Goal: Register for event/course

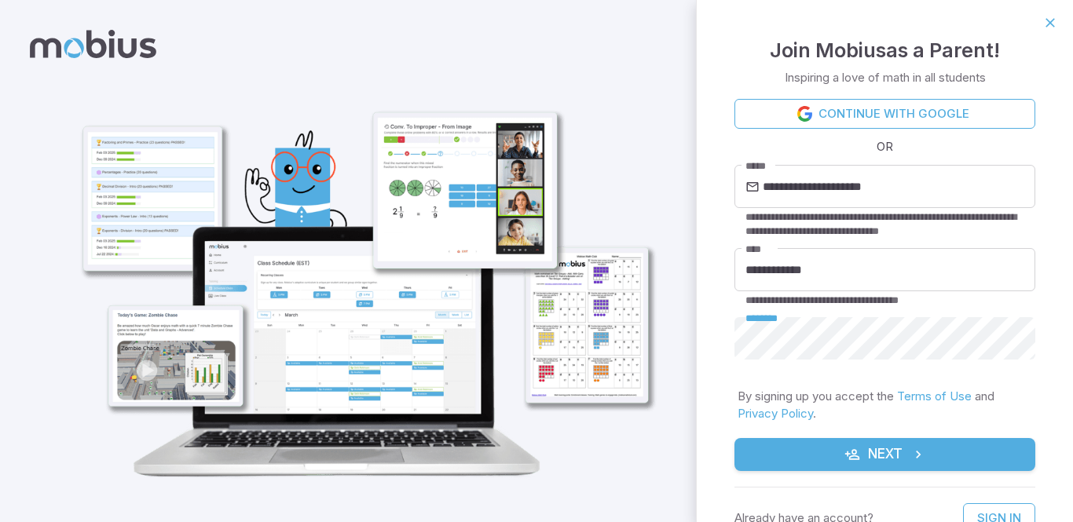
click at [868, 456] on button "Next" at bounding box center [884, 454] width 301 height 33
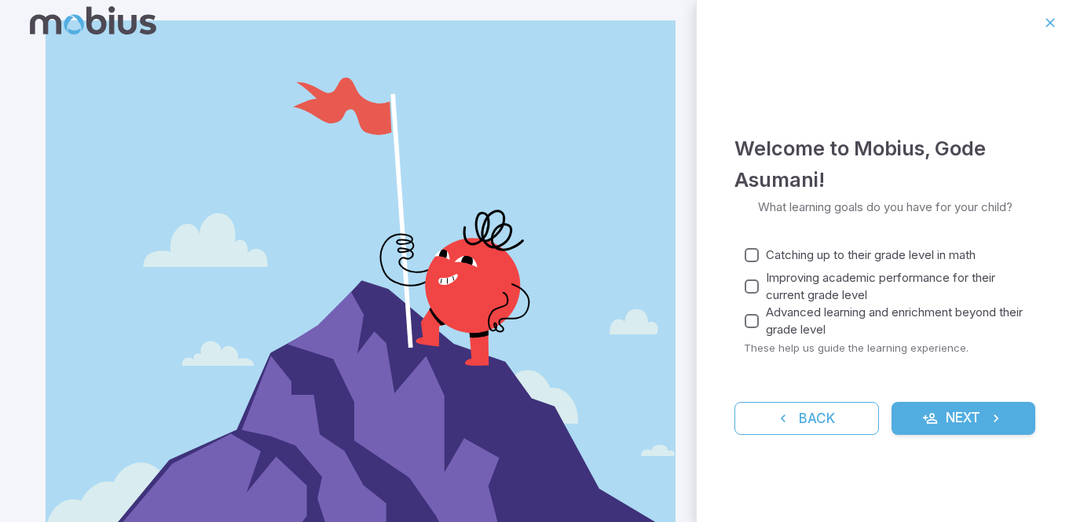
scroll to position [23, 0]
click at [926, 419] on icon "submit" at bounding box center [930, 419] width 16 height 16
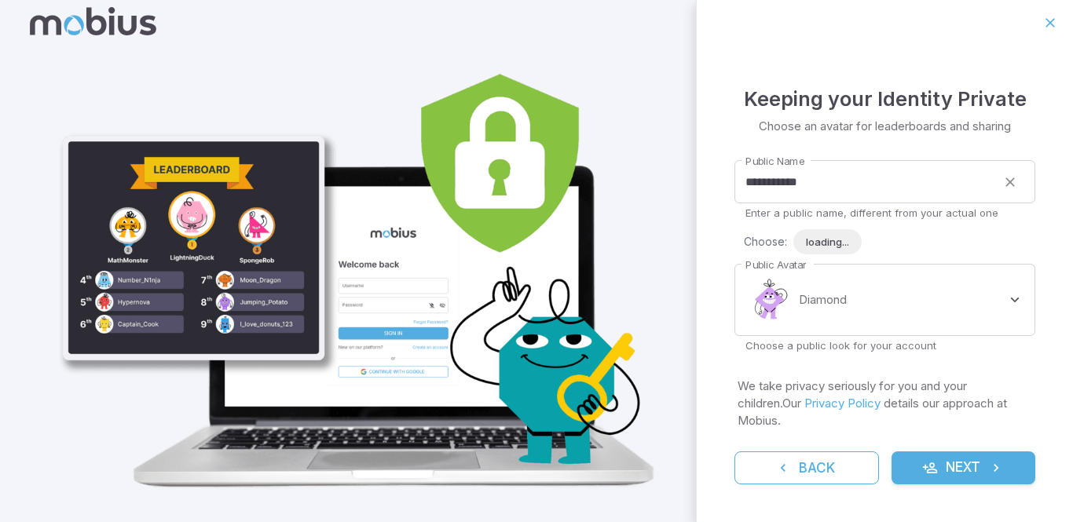
scroll to position [0, 0]
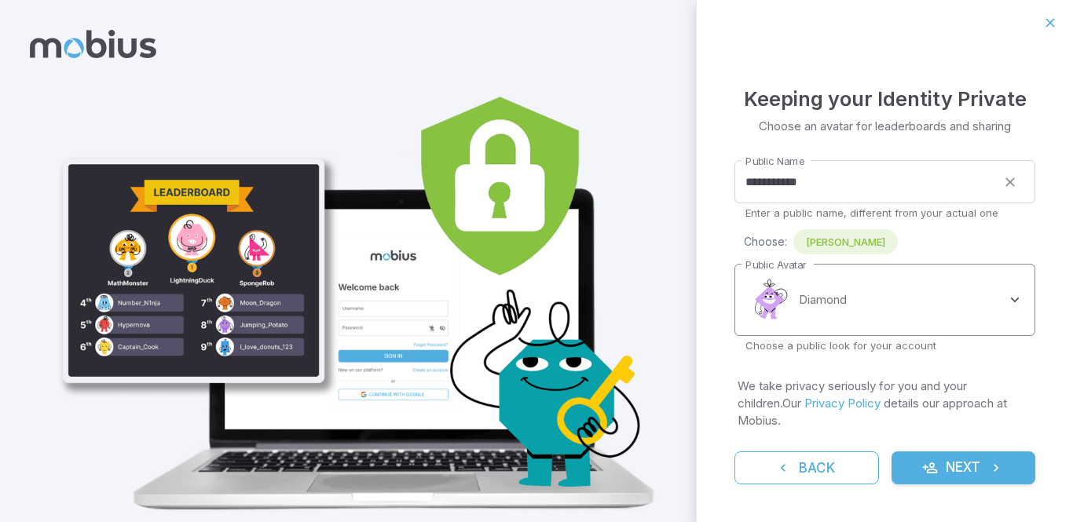
click at [1021, 306] on body "**********" at bounding box center [536, 286] width 1073 height 572
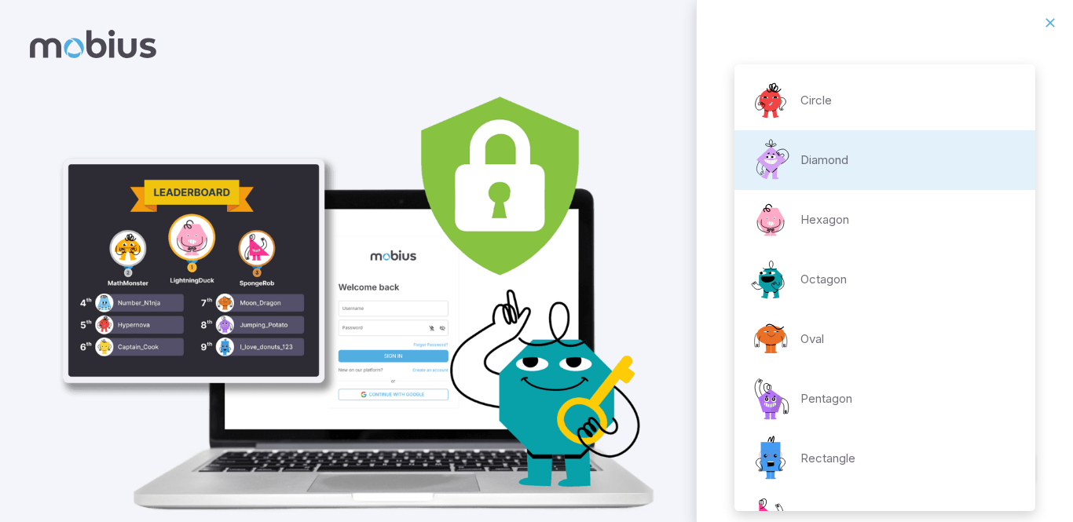
click at [766, 103] on img at bounding box center [770, 100] width 47 height 47
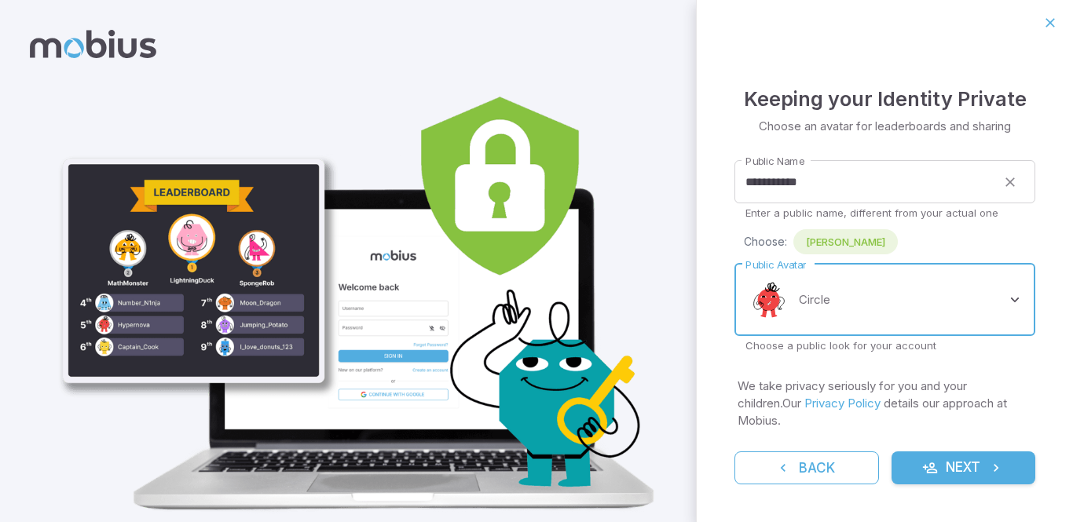
click at [1014, 307] on body "**********" at bounding box center [536, 286] width 1073 height 572
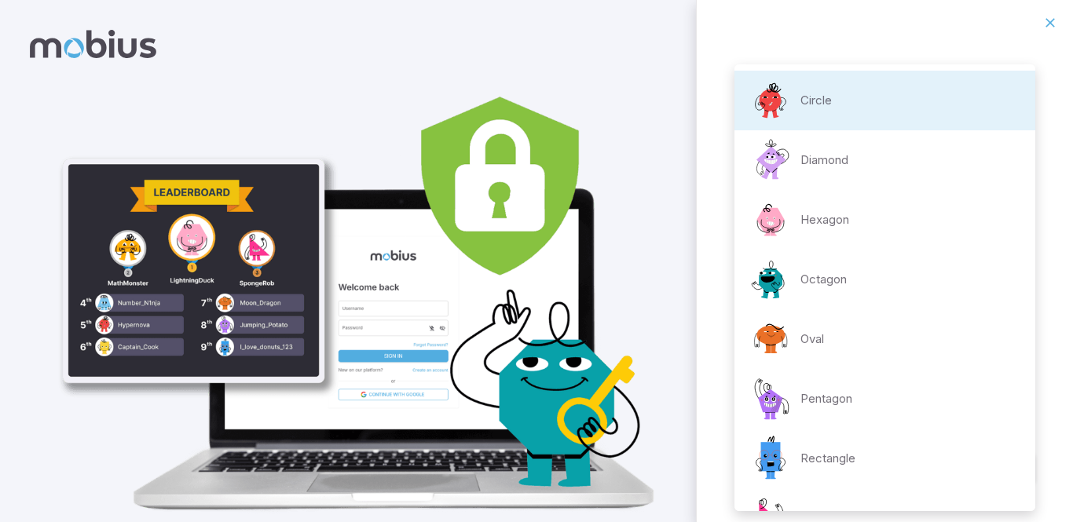
click at [815, 236] on div "Hexagon" at bounding box center [798, 219] width 102 height 47
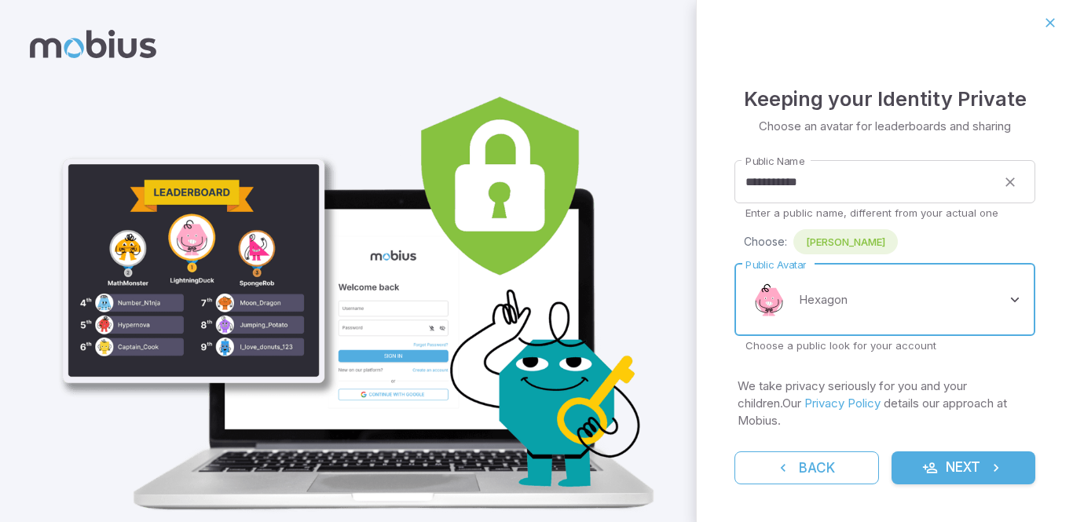
click at [1021, 309] on body "**********" at bounding box center [536, 286] width 1073 height 572
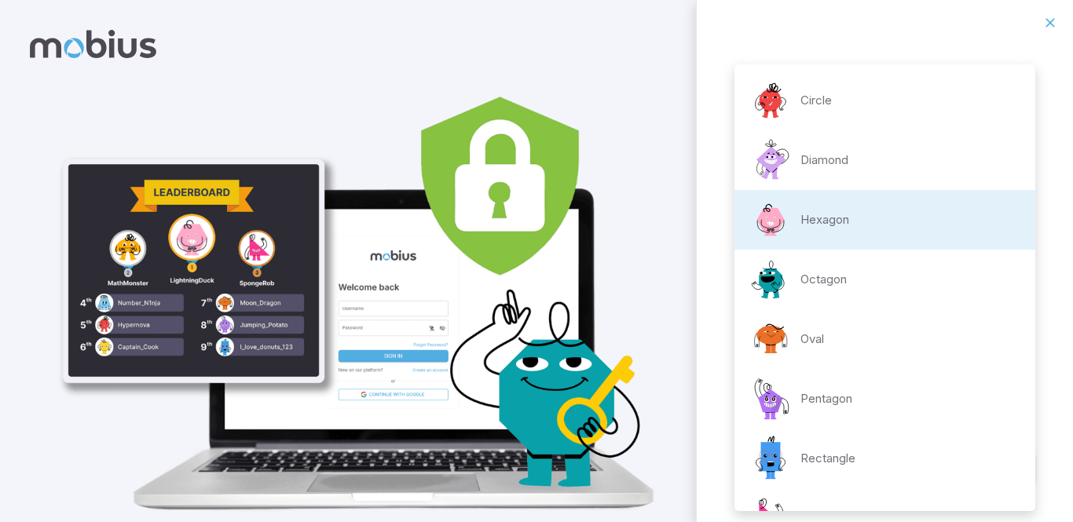
click at [800, 85] on div "Circle" at bounding box center [789, 100] width 85 height 47
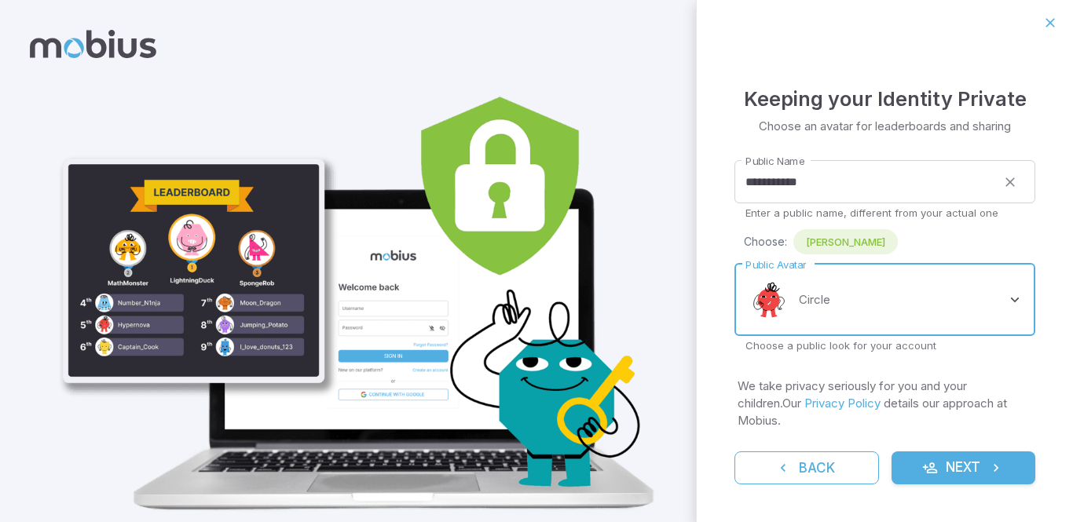
type input "**********"
click at [945, 466] on button "Next" at bounding box center [963, 468] width 144 height 33
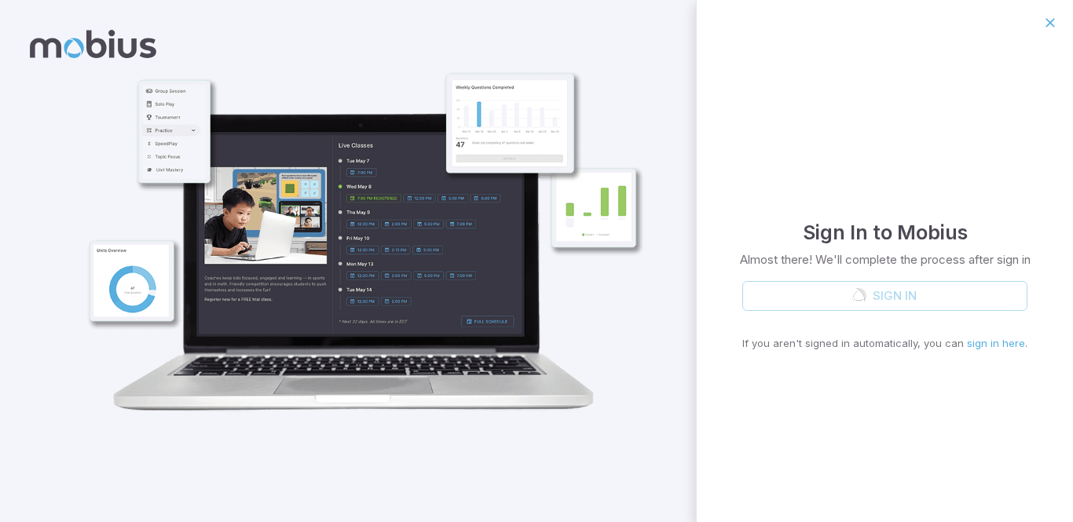
click at [860, 305] on div "Sign In If you aren't signed in automatically, you can sign in here ." at bounding box center [884, 316] width 285 height 71
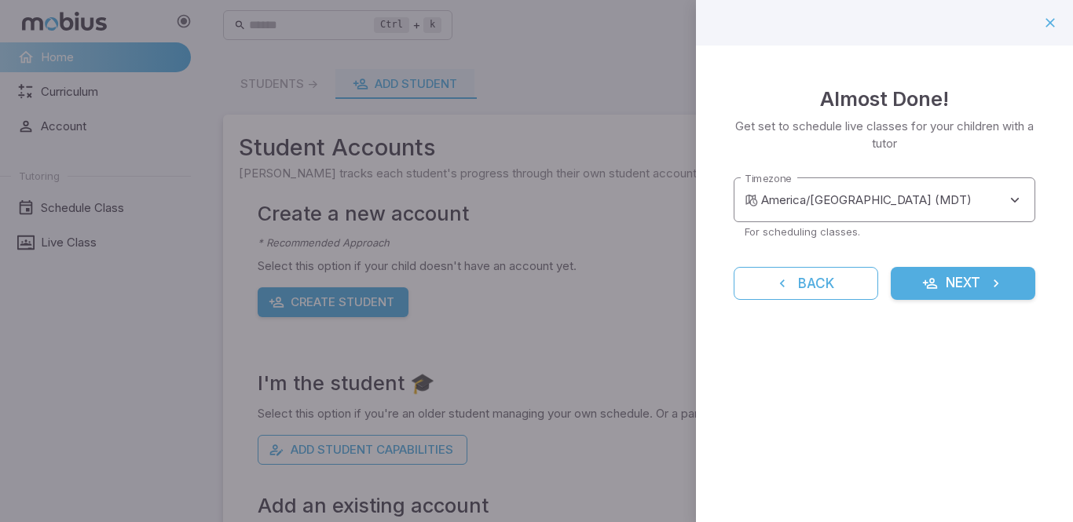
click at [1027, 198] on body "**********" at bounding box center [536, 311] width 1073 height 622
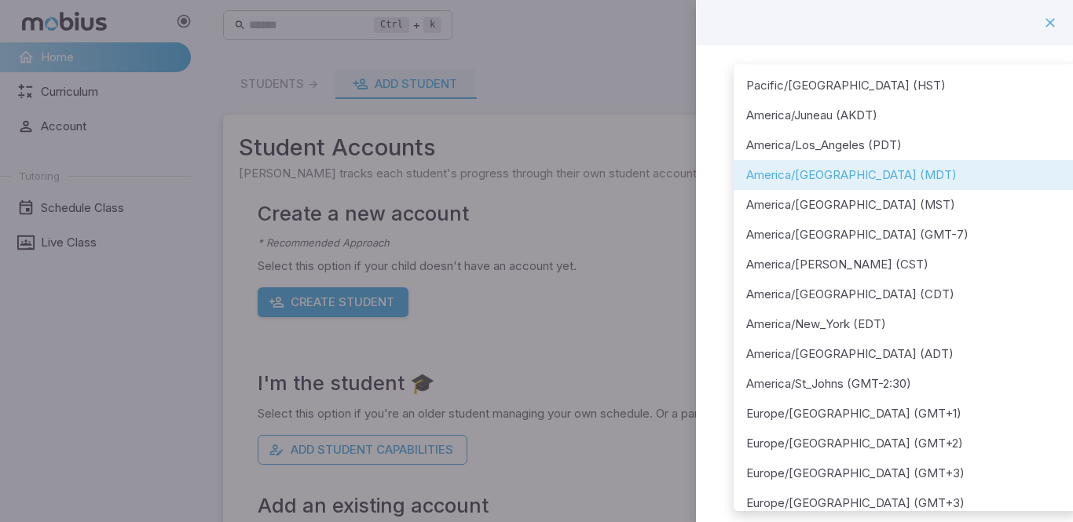
click at [799, 151] on li "America/Los_Angeles (PDT)" at bounding box center [905, 145] width 344 height 30
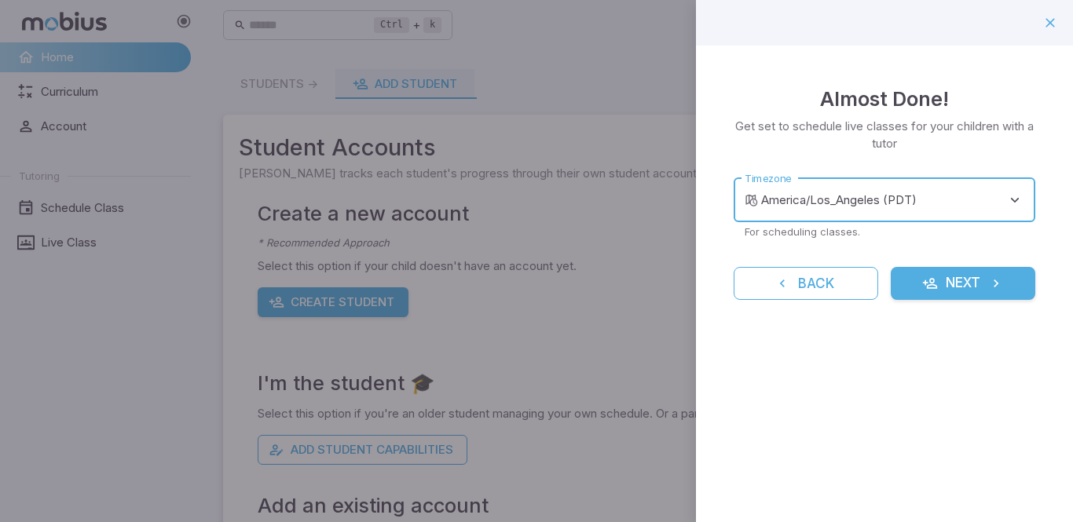
type input "**********"
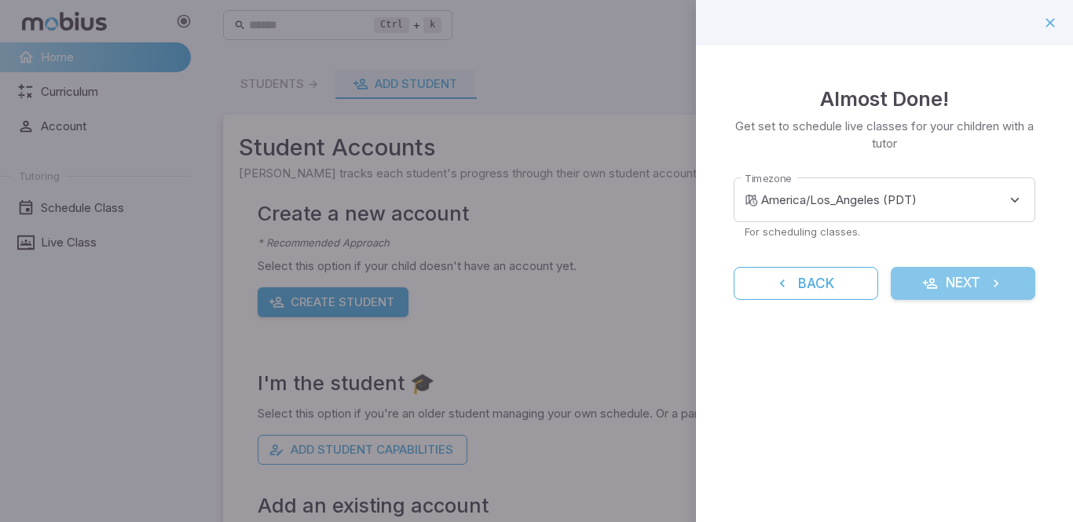
click at [938, 287] on button "Next" at bounding box center [962, 283] width 144 height 33
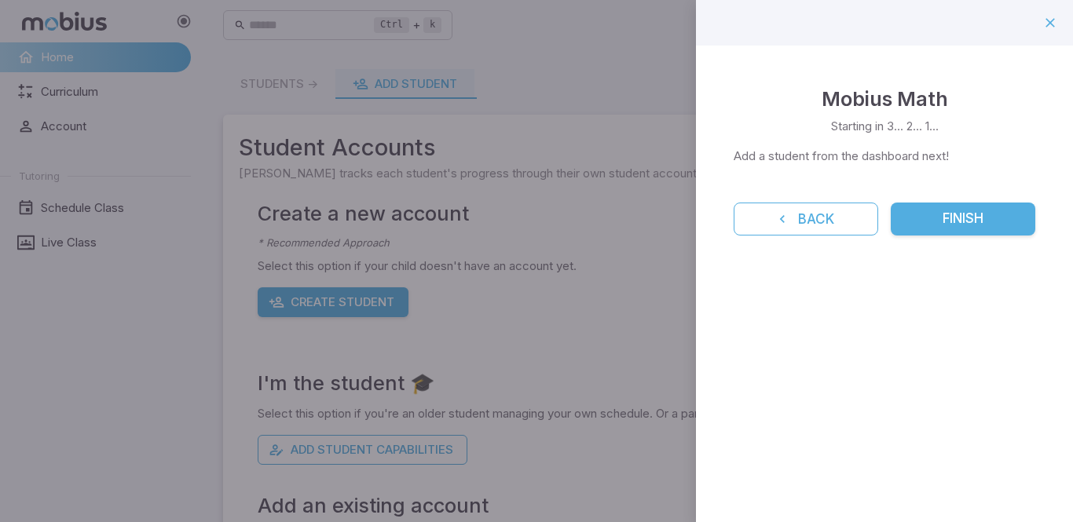
click at [925, 218] on button "Finish" at bounding box center [962, 219] width 144 height 33
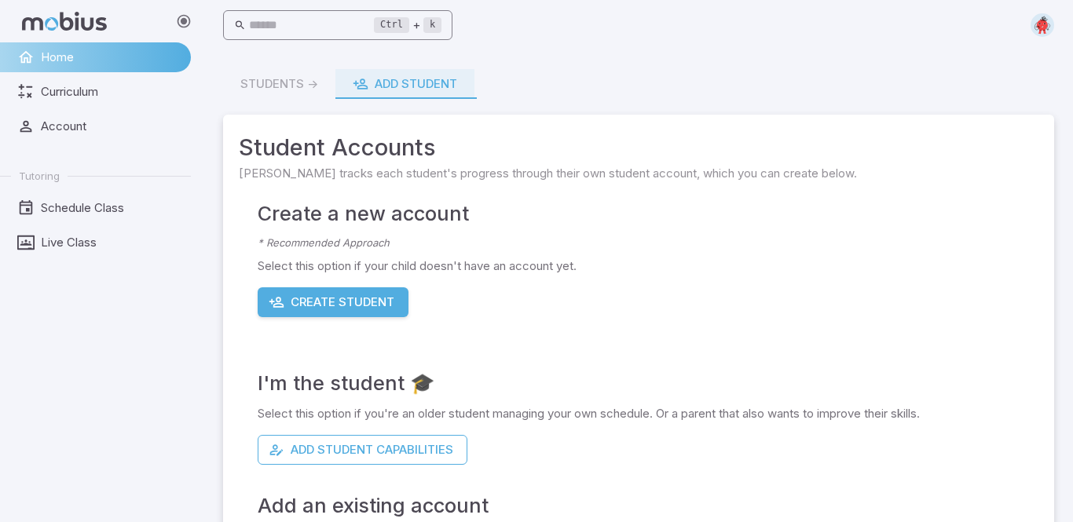
click at [266, 31] on input "text" at bounding box center [312, 25] width 126 height 31
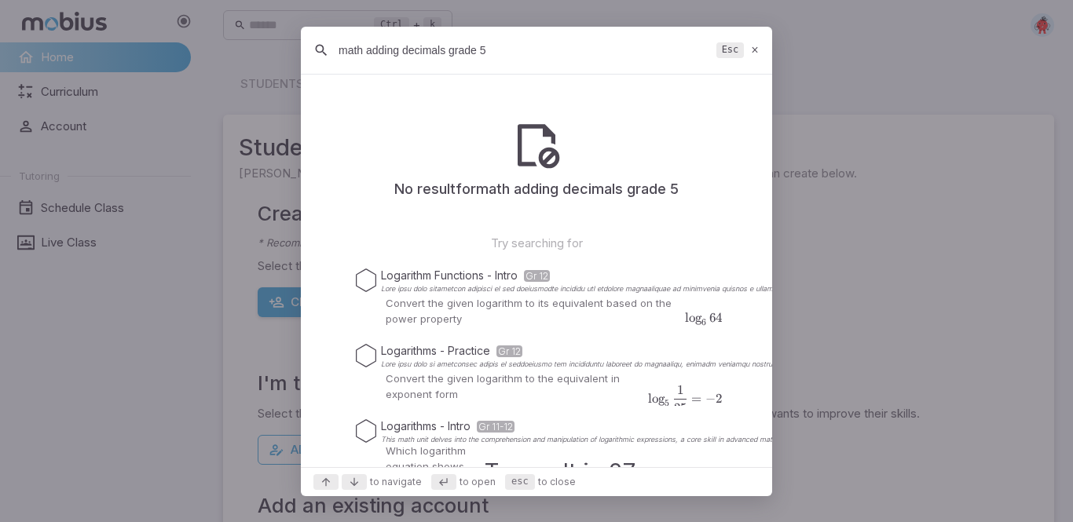
click at [446, 53] on input "math adding decimals grade 5" at bounding box center [523, 50] width 371 height 28
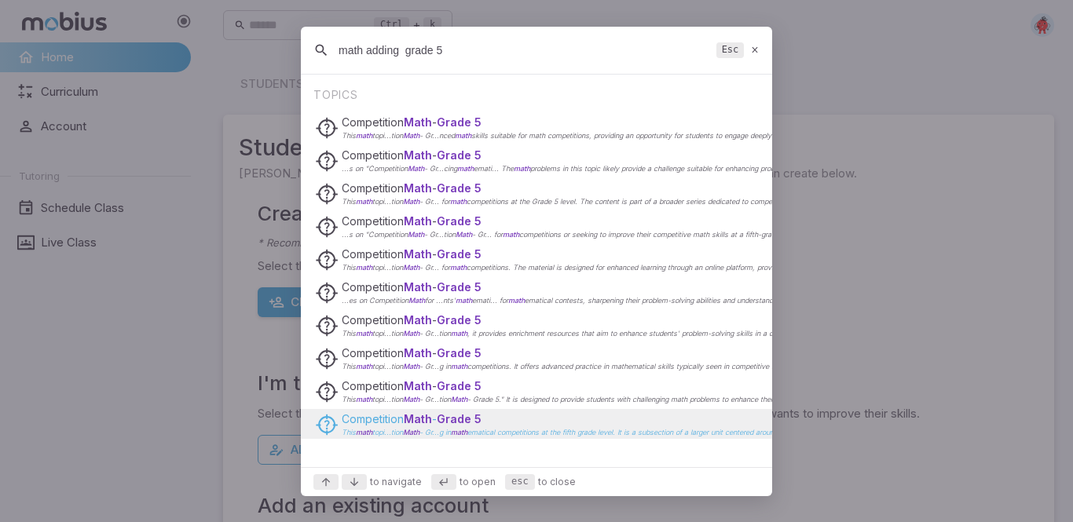
type input "math adding grade 5"
click at [365, 420] on span "Competition Math" at bounding box center [387, 418] width 90 height 13
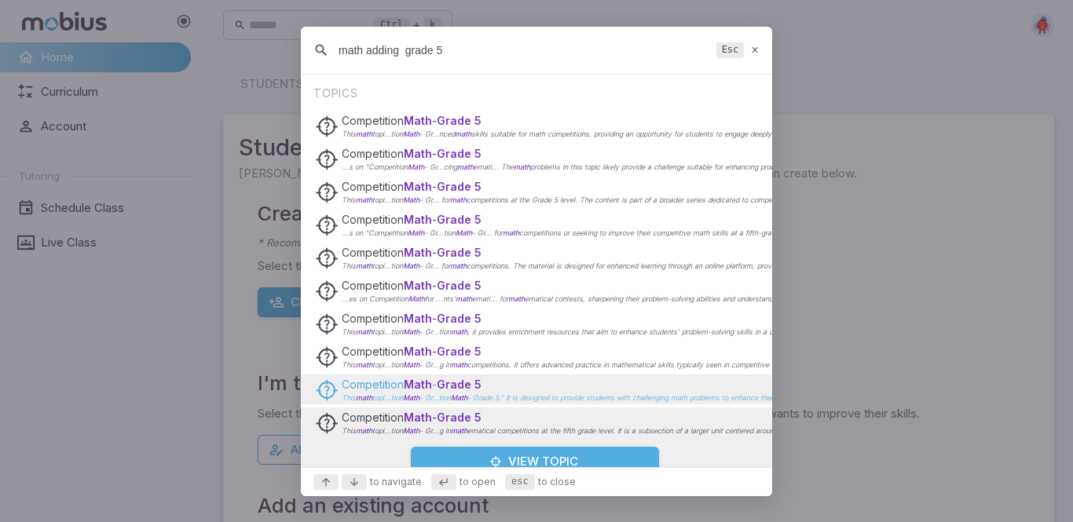
click at [352, 383] on span "Competition Math" at bounding box center [387, 384] width 90 height 13
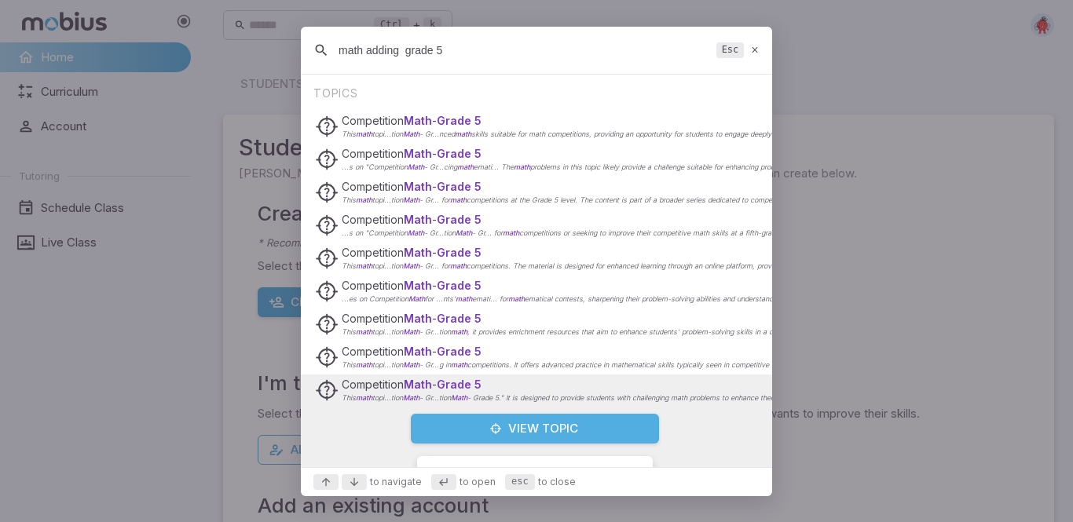
click at [457, 432] on button "View Topic" at bounding box center [535, 429] width 248 height 30
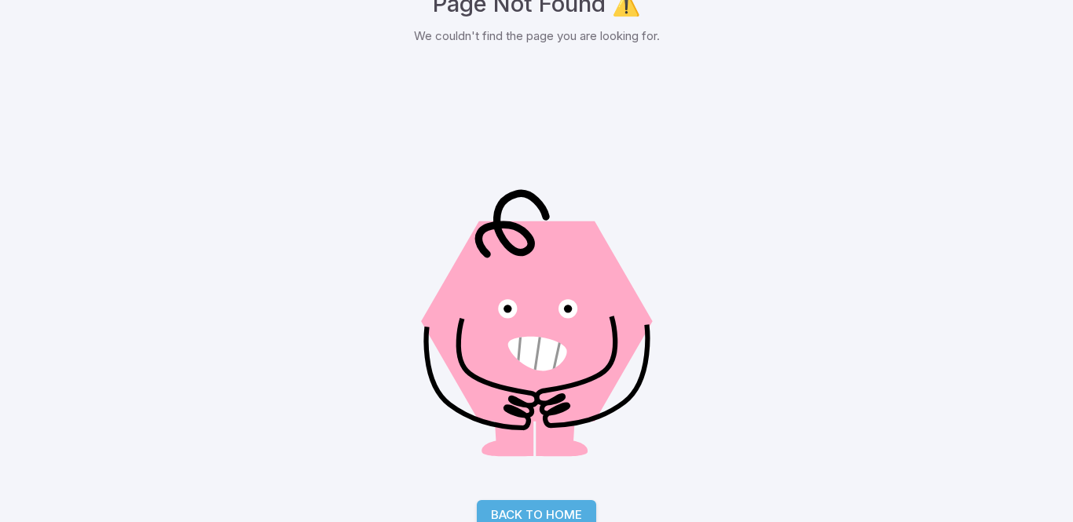
scroll to position [141, 0]
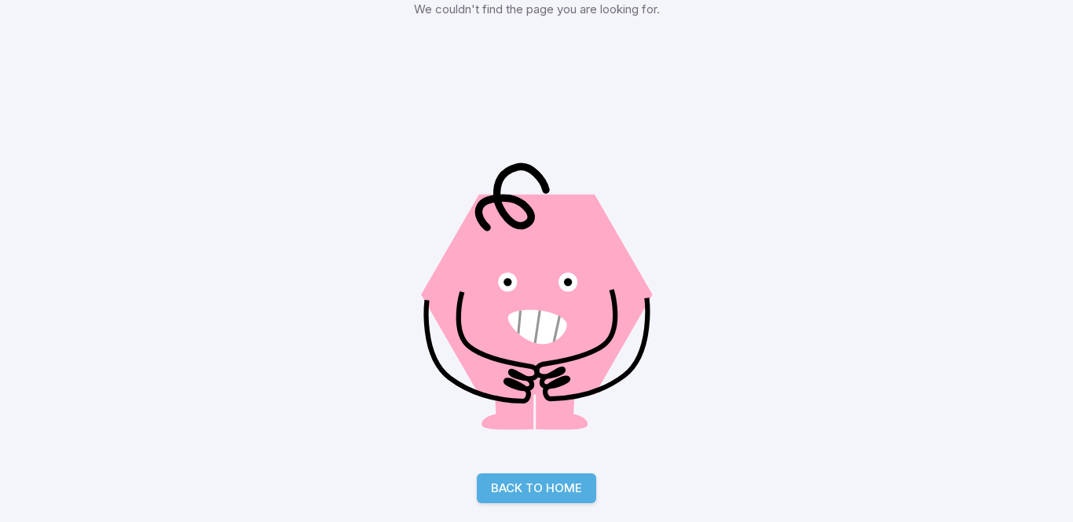
click at [511, 501] on link "Back to Home" at bounding box center [536, 488] width 119 height 30
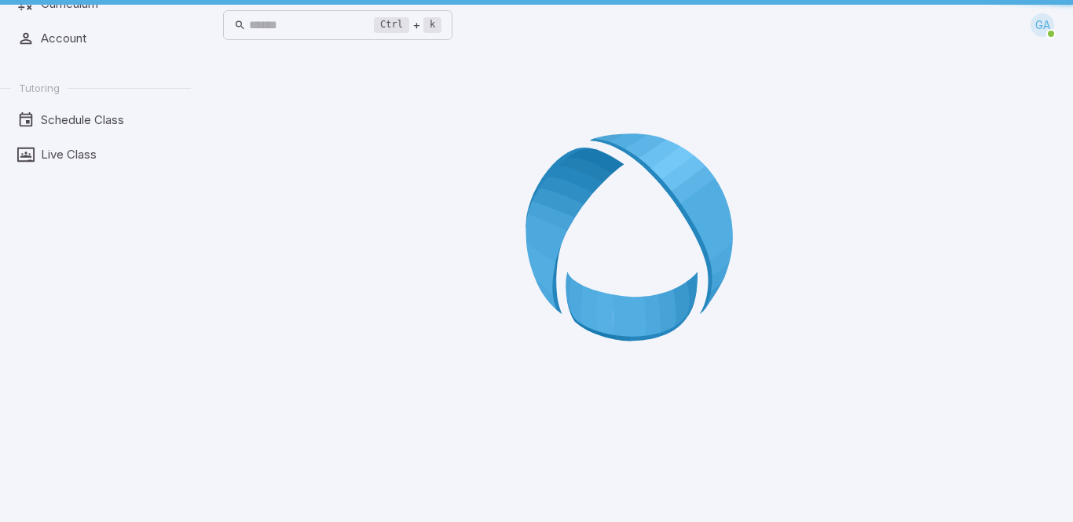
scroll to position [0, 0]
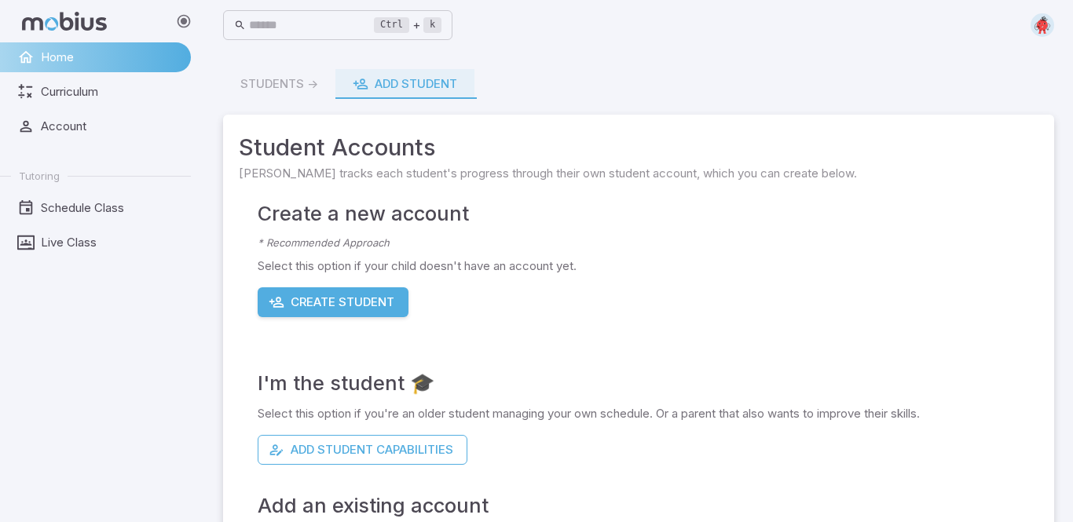
click at [309, 313] on button "Create Student" at bounding box center [333, 302] width 151 height 30
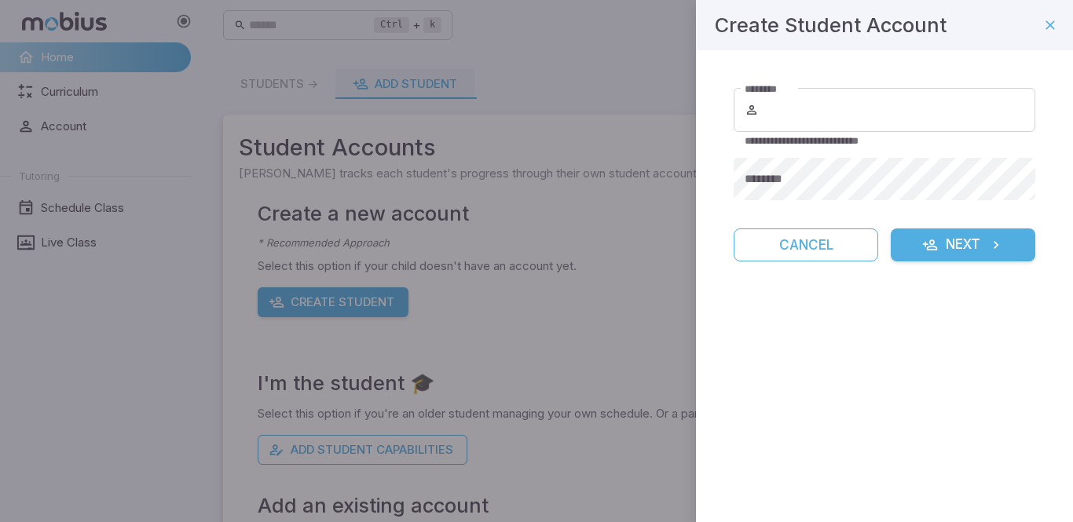
type input "**********"
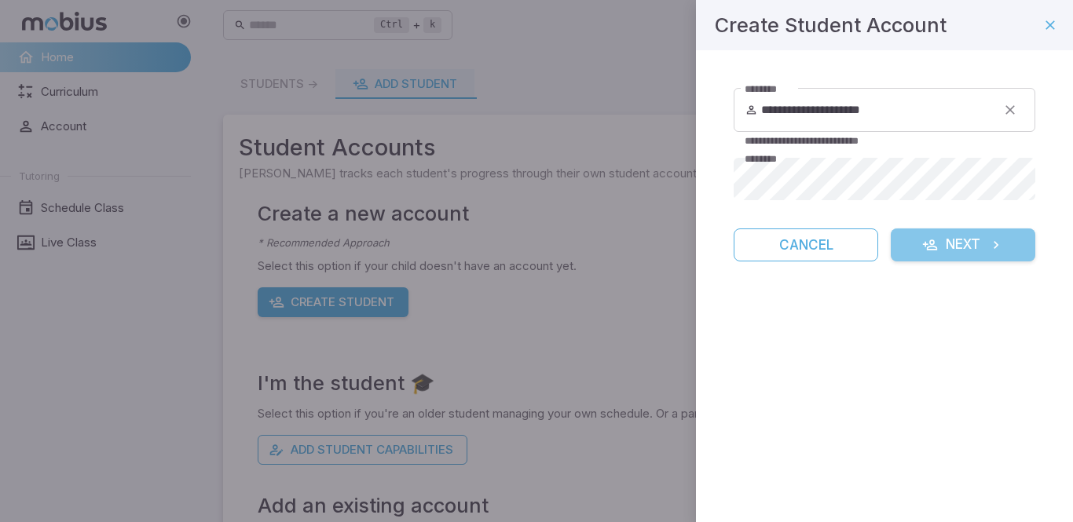
click at [939, 236] on button "Next" at bounding box center [962, 244] width 144 height 33
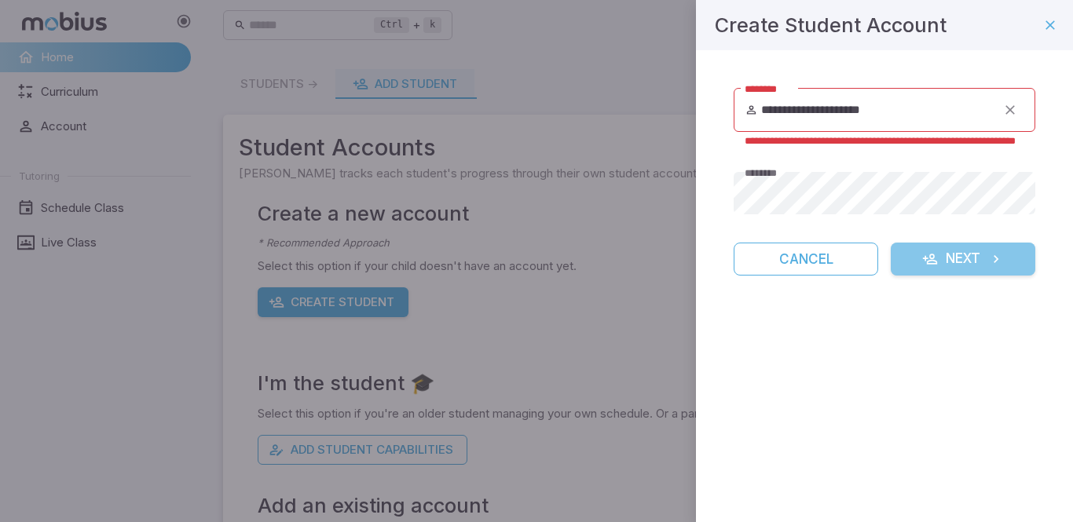
click at [927, 260] on icon "submit" at bounding box center [930, 259] width 16 height 16
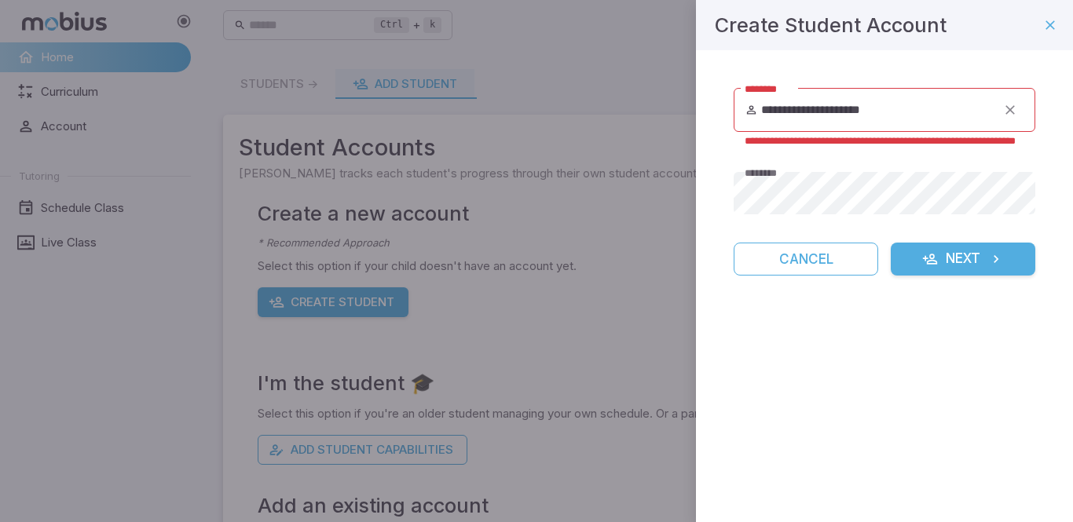
click at [927, 260] on icon "submit" at bounding box center [930, 259] width 16 height 16
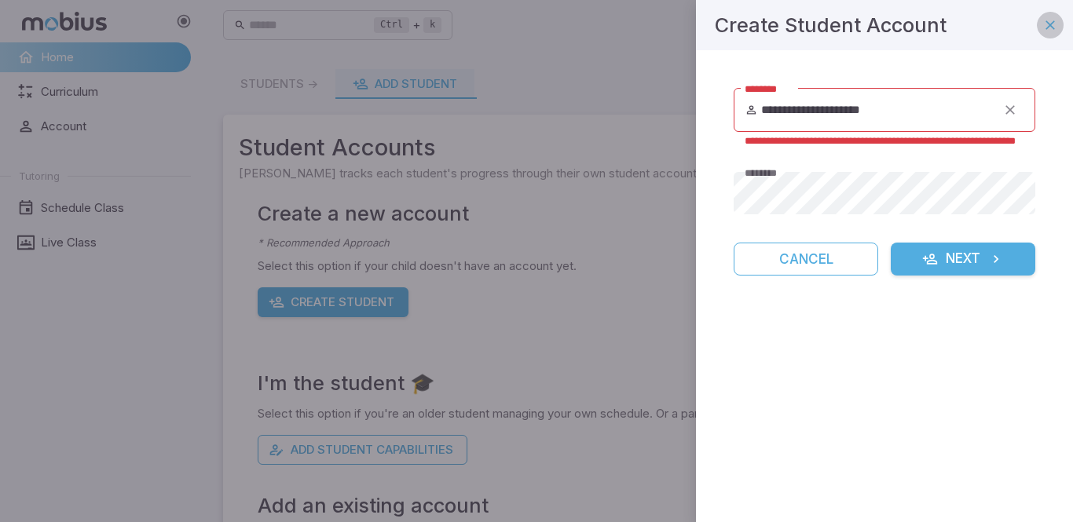
click at [1044, 21] on icon "button" at bounding box center [1050, 25] width 16 height 16
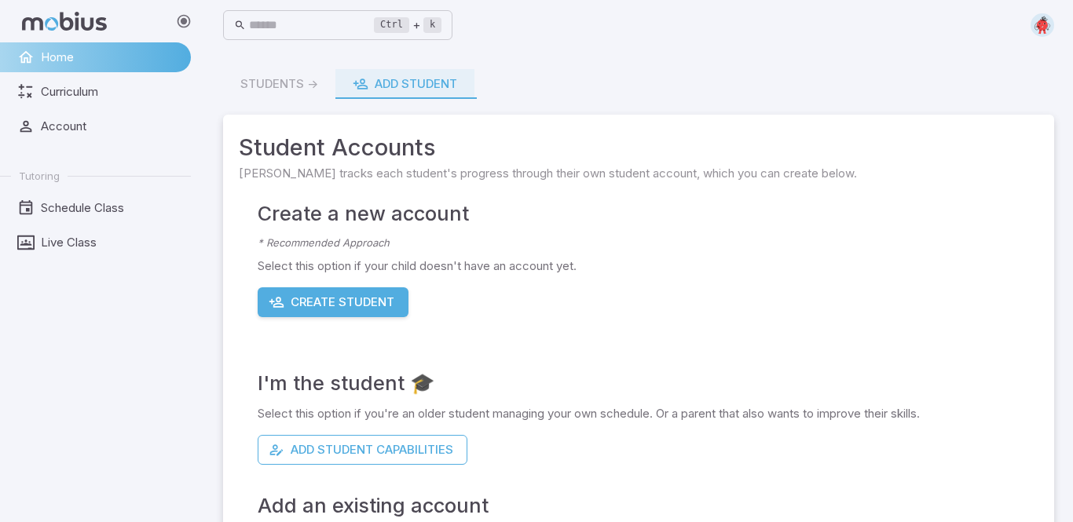
click at [426, 444] on button "Add Student Capabilities" at bounding box center [363, 450] width 210 height 30
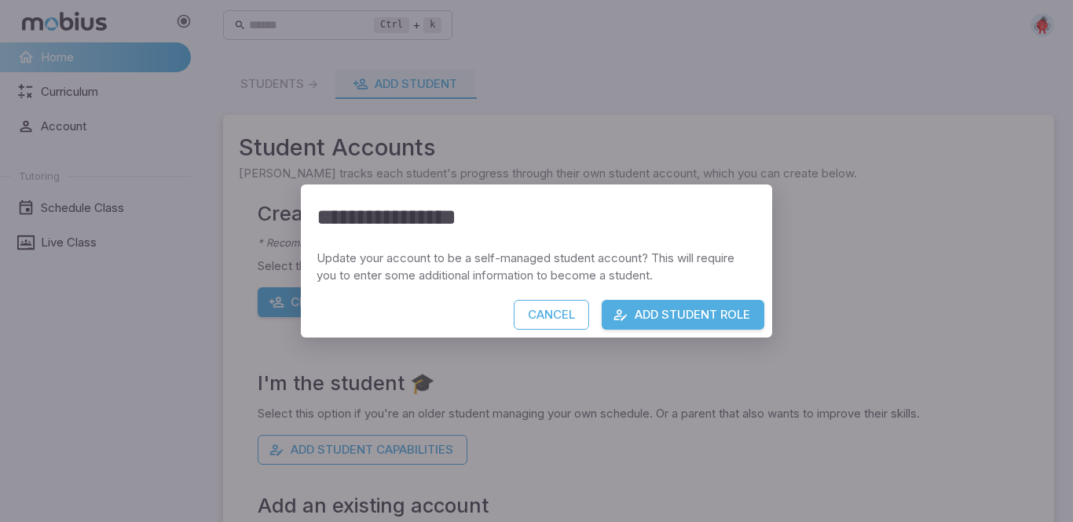
click at [610, 305] on button "Add Student Role" at bounding box center [682, 315] width 163 height 30
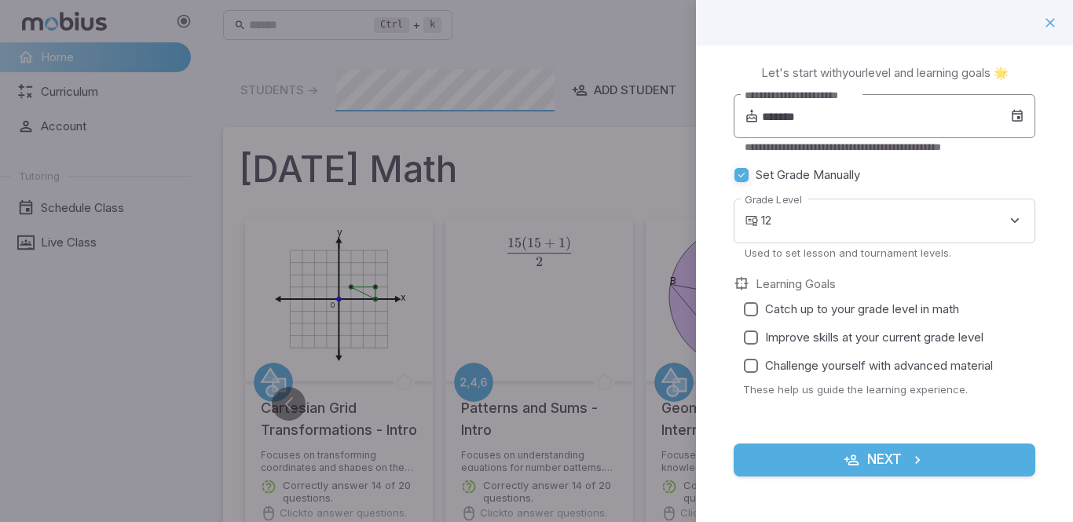
click at [779, 115] on input "*******" at bounding box center [886, 116] width 248 height 44
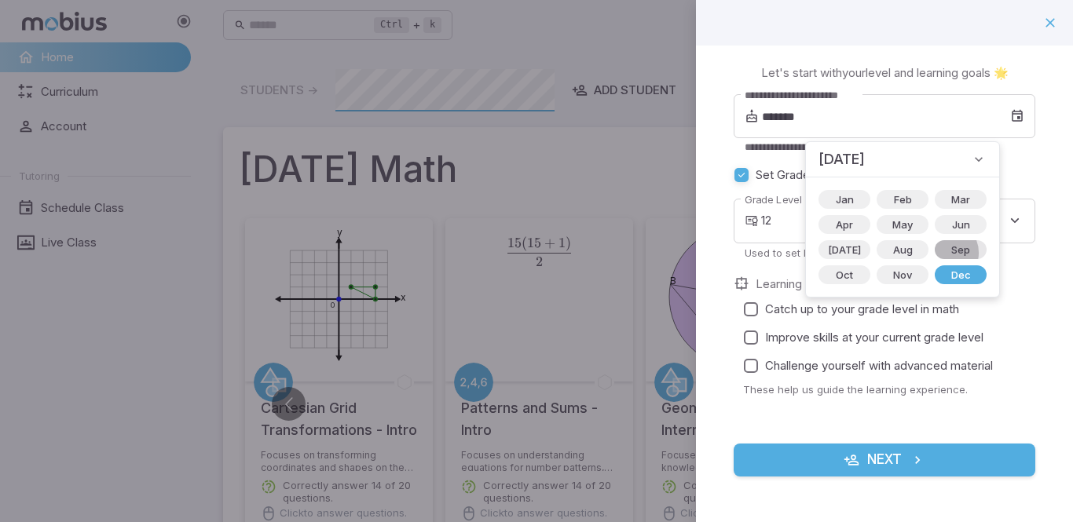
click at [941, 253] on span "Sep" at bounding box center [960, 250] width 38 height 16
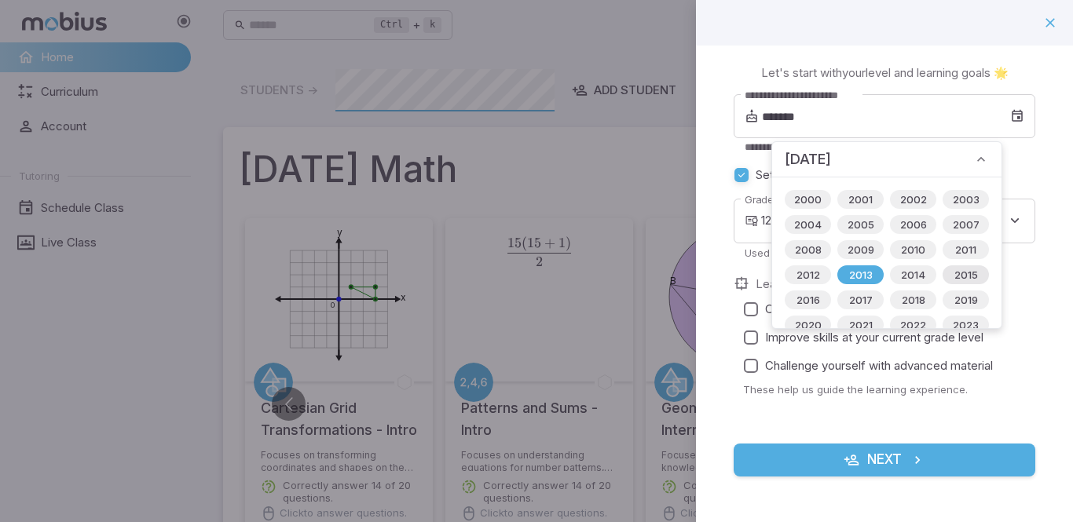
click at [952, 274] on span "2015" at bounding box center [966, 275] width 42 height 16
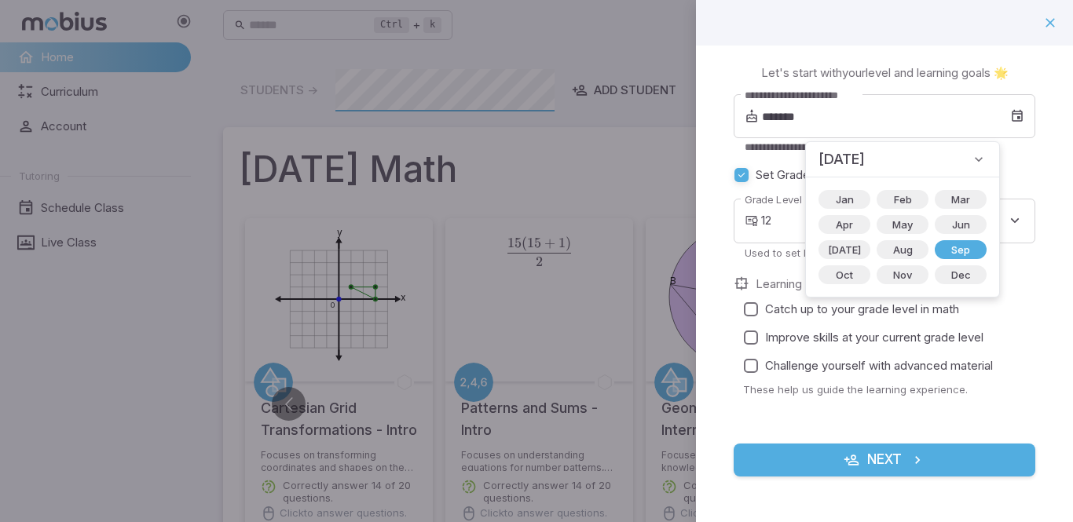
type input "*******"
click at [971, 158] on icon at bounding box center [979, 160] width 16 height 16
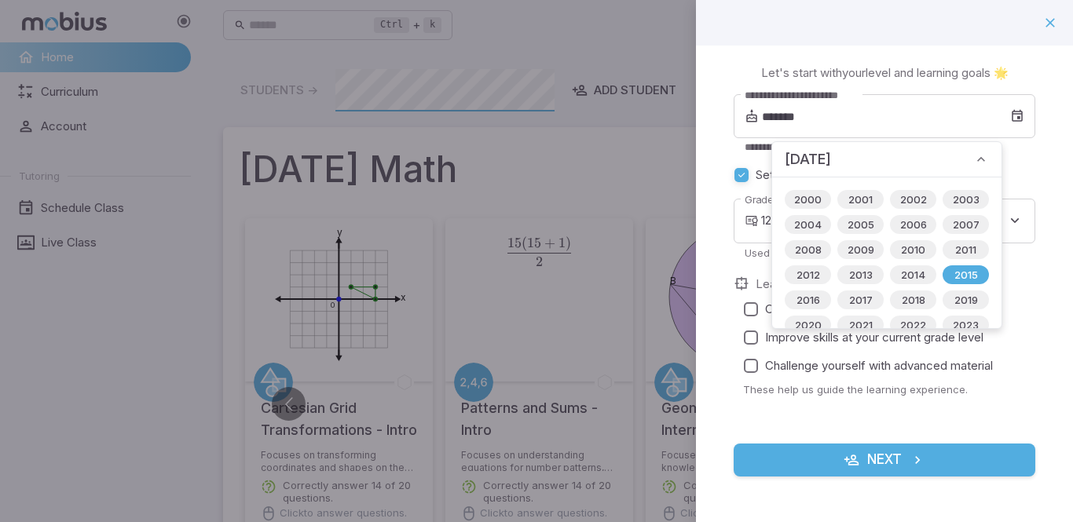
click at [726, 73] on div "**********" at bounding box center [884, 280] width 377 height 469
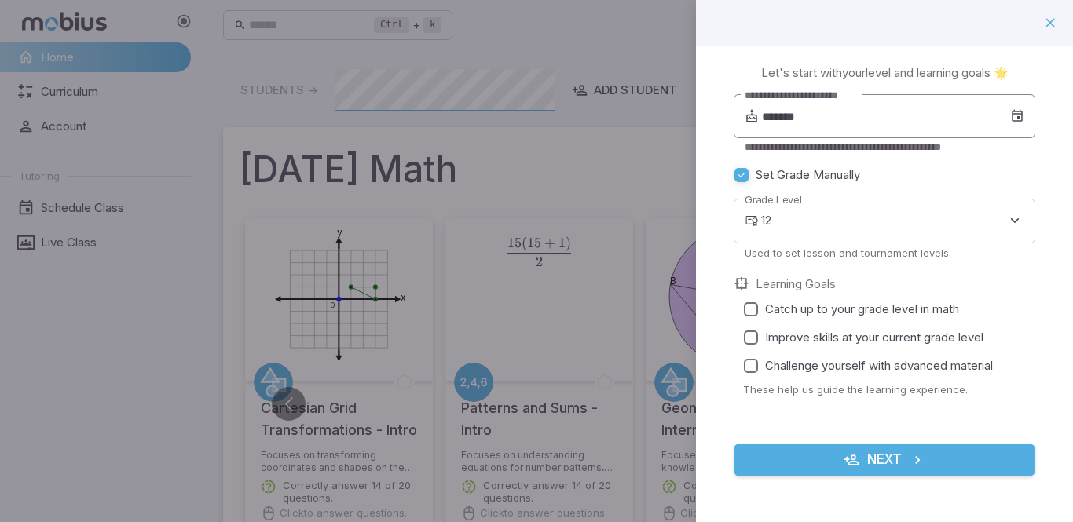
click at [798, 115] on input "*******" at bounding box center [886, 116] width 248 height 44
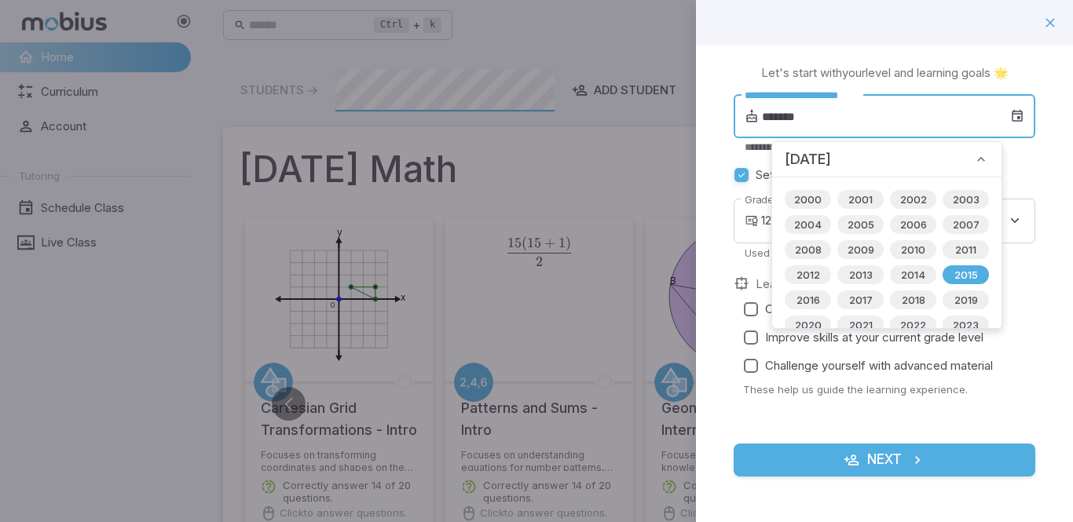
drag, startPoint x: 798, startPoint y: 115, endPoint x: 977, endPoint y: 156, distance: 183.8
click at [974, 159] on icon at bounding box center [981, 160] width 16 height 16
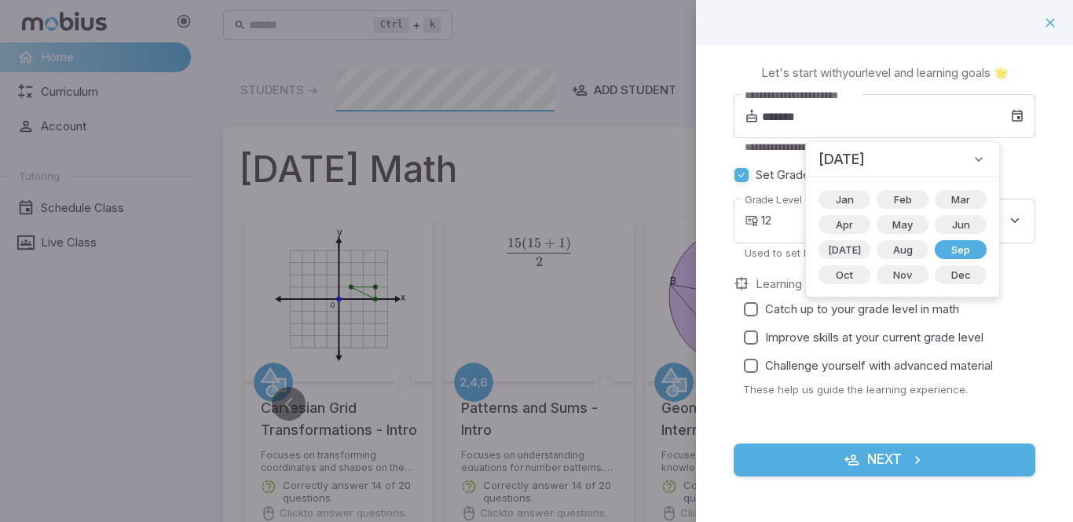
click at [714, 214] on div "**********" at bounding box center [884, 280] width 377 height 469
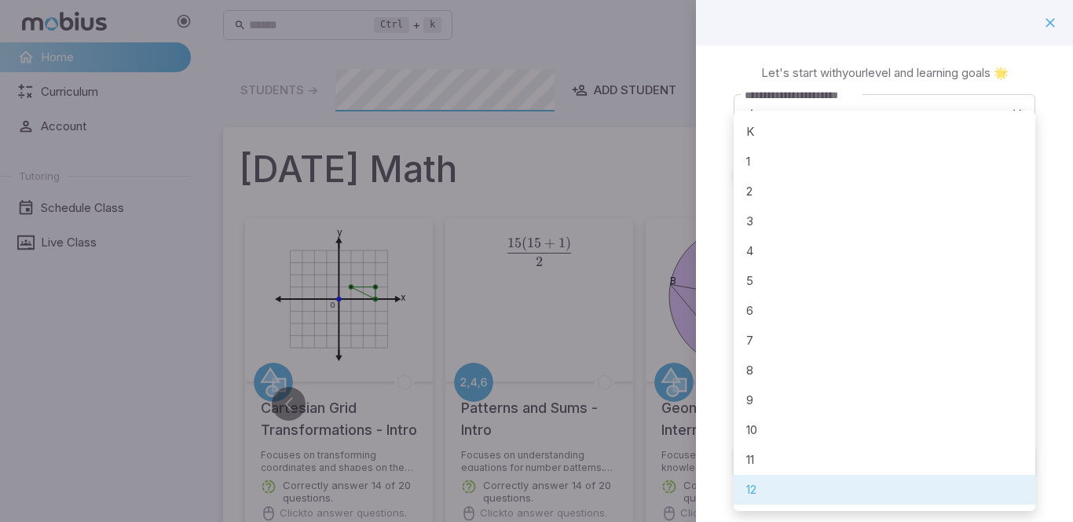
click at [783, 287] on li "5" at bounding box center [884, 281] width 302 height 30
type input "*"
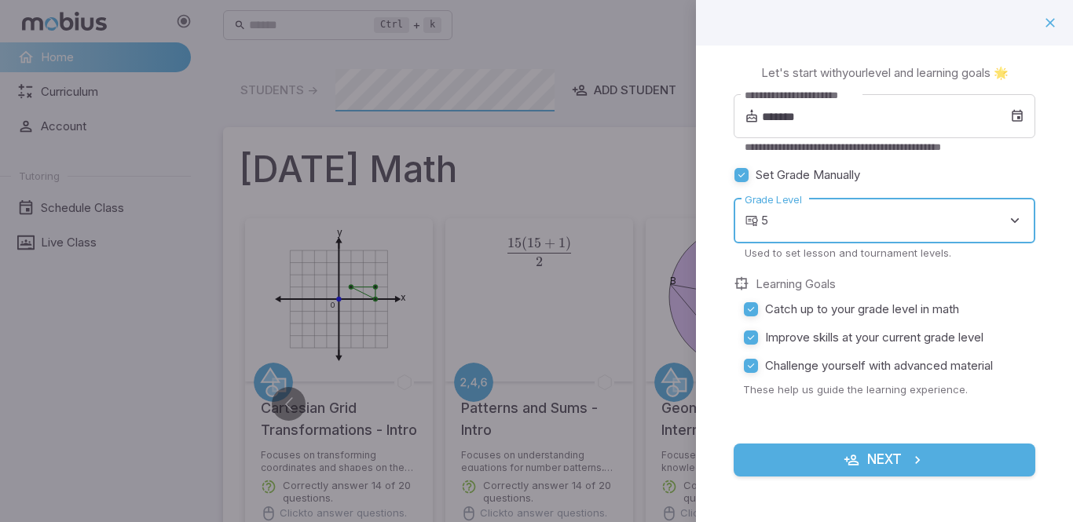
click at [827, 461] on button "Next" at bounding box center [884, 460] width 302 height 33
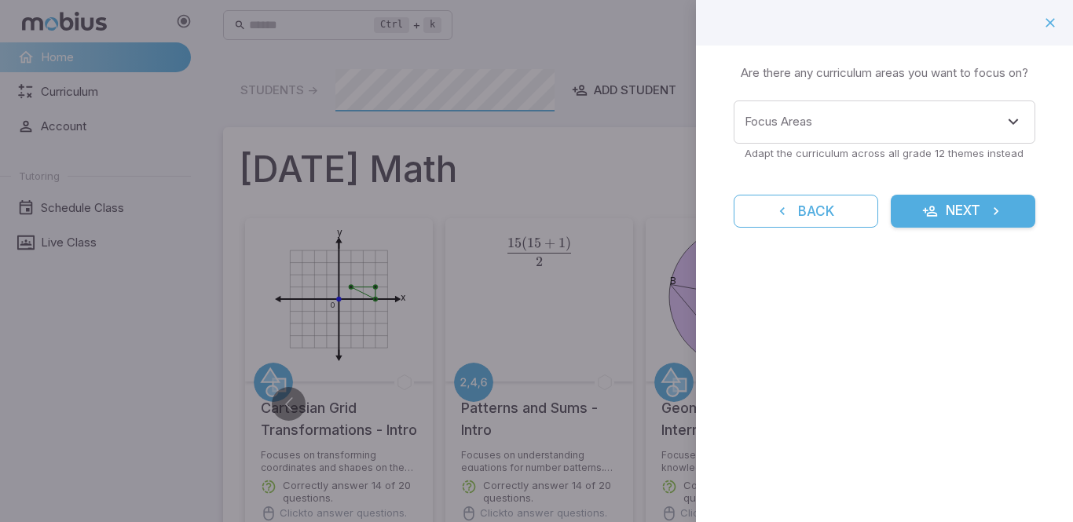
click at [827, 461] on div "Learning Focus 🔎 Are there any curriculum areas you want to focus on? Focus Are…" at bounding box center [884, 261] width 377 height 522
click at [782, 203] on icon "reset" at bounding box center [782, 211] width 16 height 16
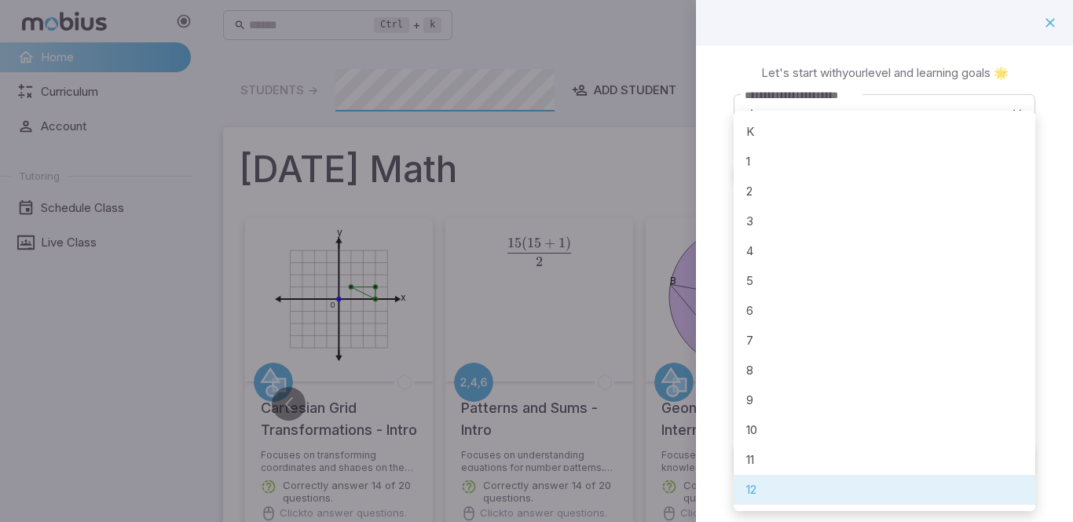
click at [773, 284] on li "5" at bounding box center [884, 281] width 302 height 30
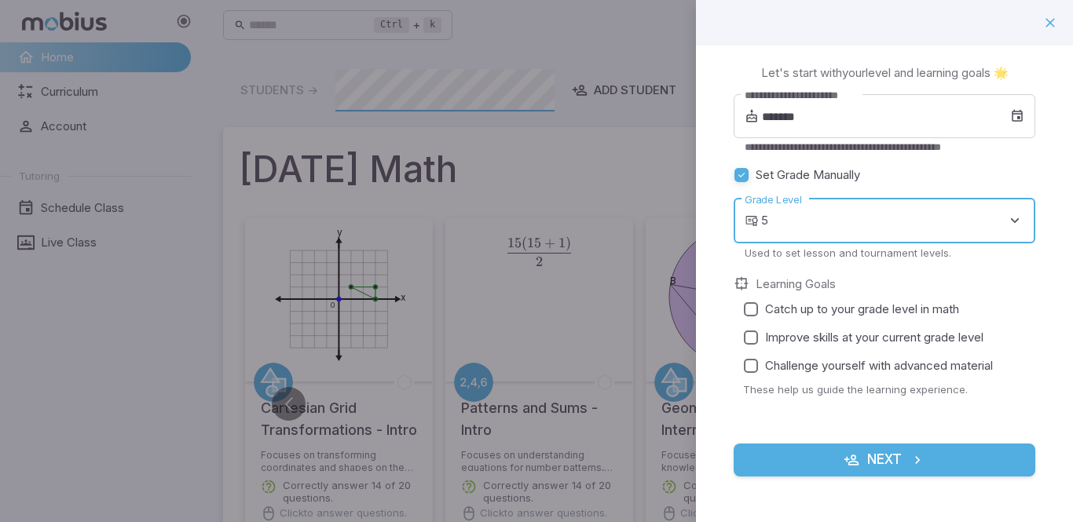
type input "*"
click at [779, 113] on input "*******" at bounding box center [886, 116] width 248 height 44
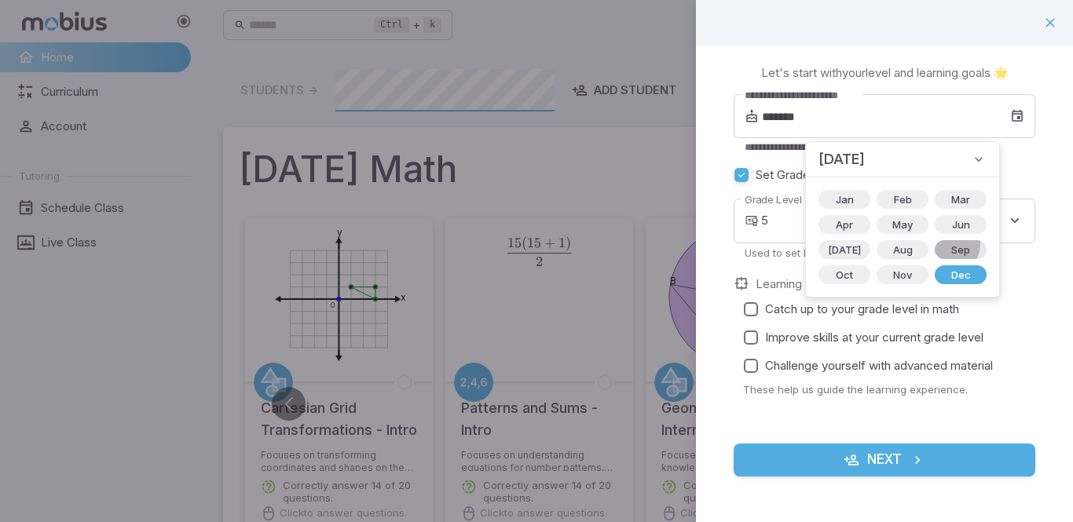
click at [941, 244] on span "Sep" at bounding box center [960, 250] width 38 height 16
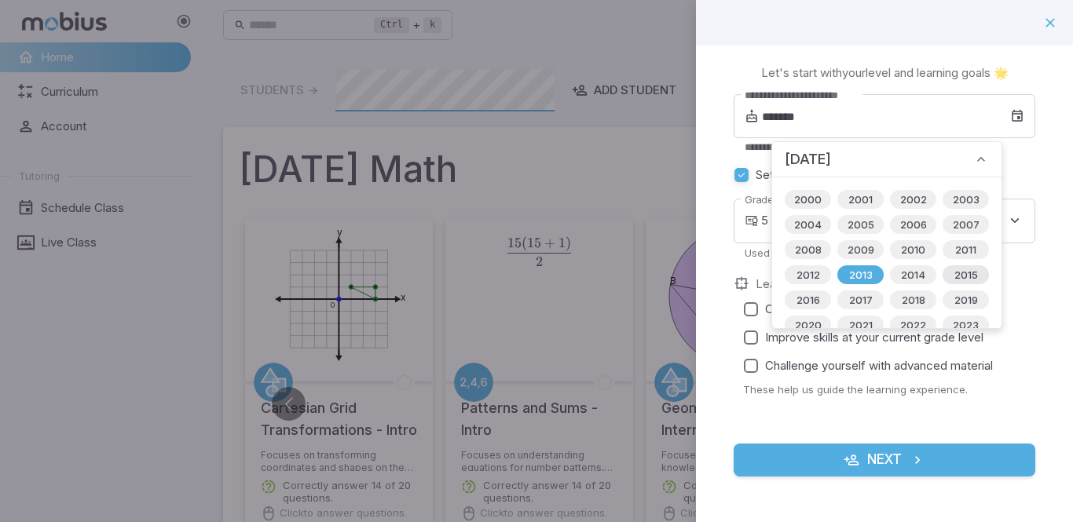
click at [971, 282] on span "2015" at bounding box center [966, 275] width 42 height 16
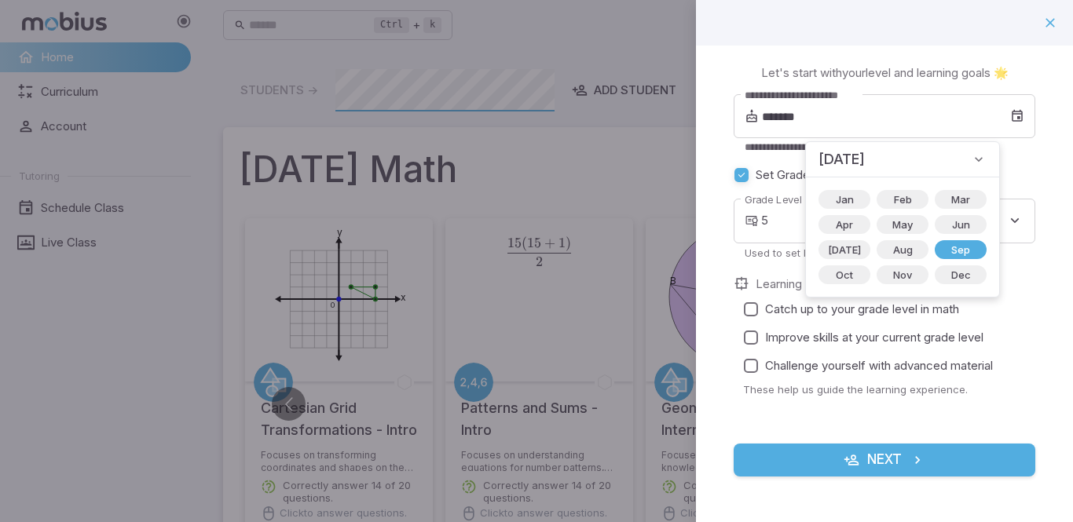
type input "*******"
click at [1027, 156] on div "**********" at bounding box center [884, 254] width 302 height 321
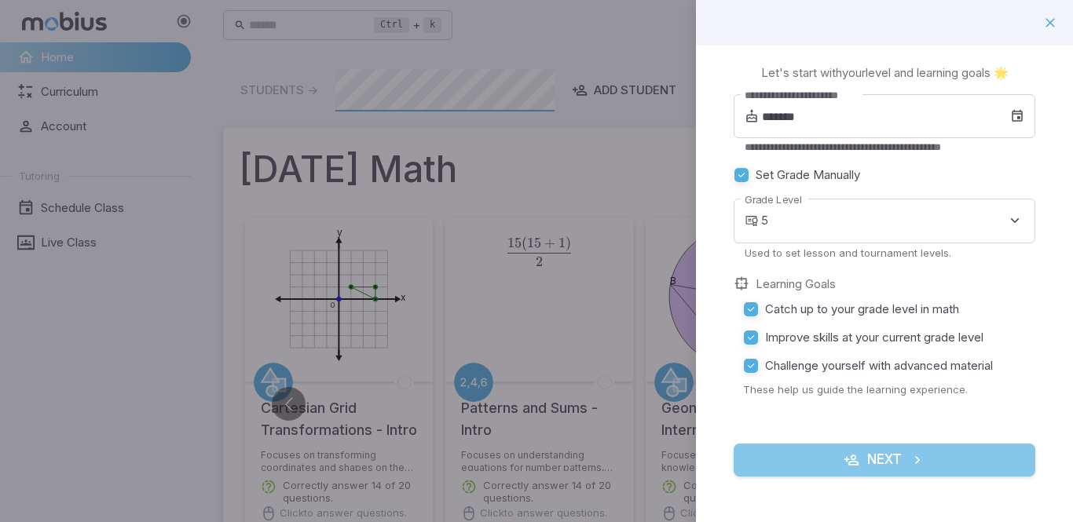
click at [755, 459] on button "Next" at bounding box center [884, 460] width 302 height 33
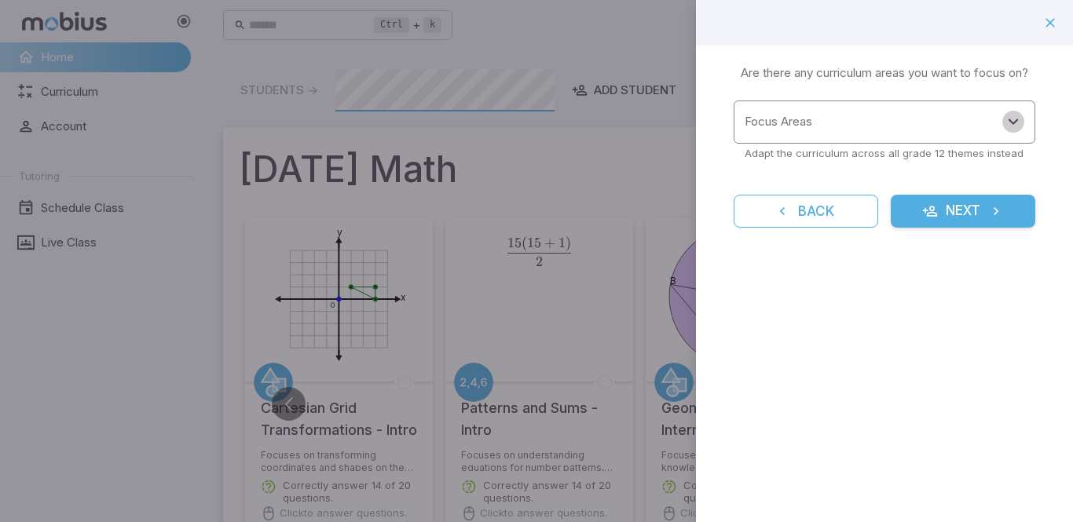
click at [1012, 126] on icon "Open" at bounding box center [1013, 121] width 19 height 19
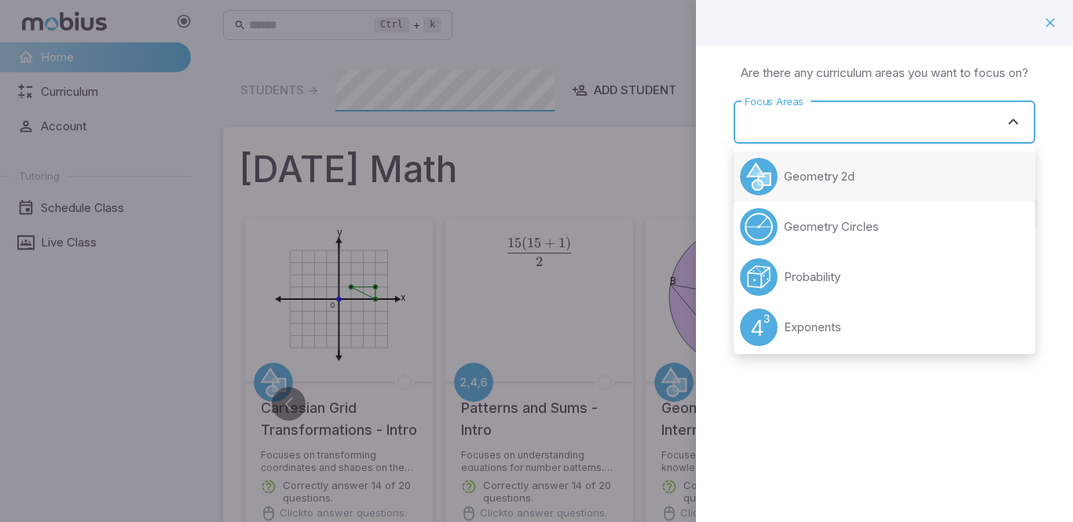
click at [744, 185] on circle at bounding box center [759, 177] width 38 height 38
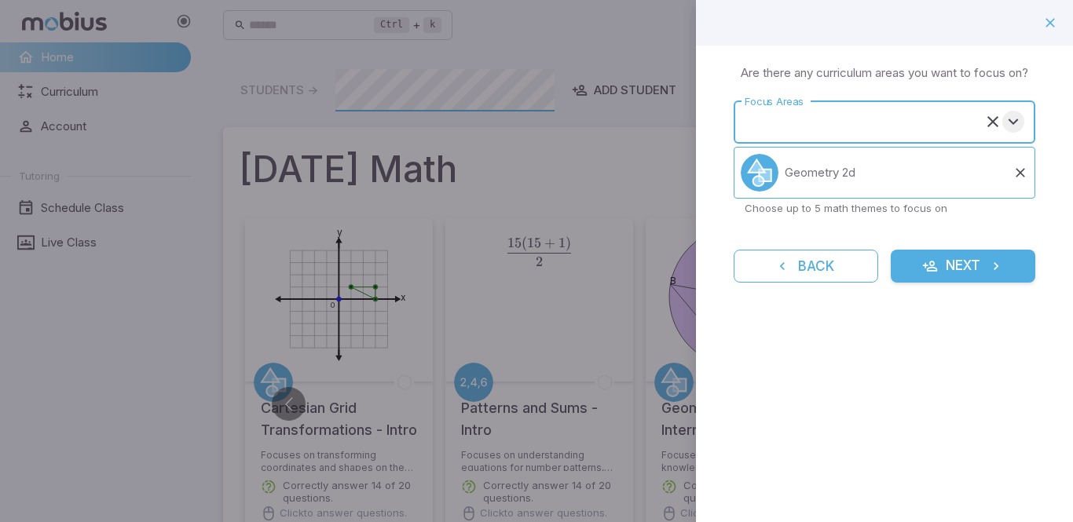
click at [1018, 122] on icon "Open" at bounding box center [1013, 121] width 19 height 19
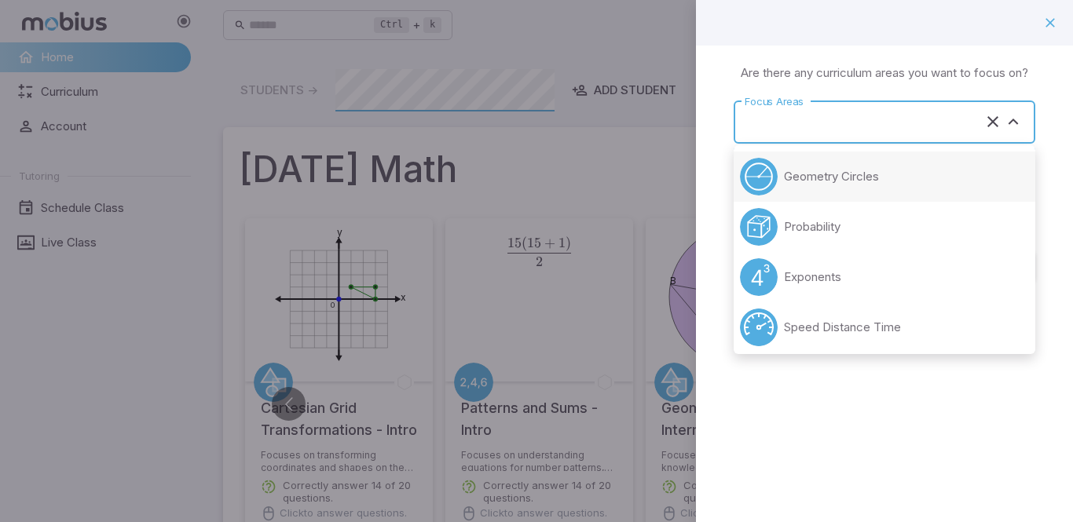
click at [882, 175] on li "Geometry Circles" at bounding box center [884, 177] width 302 height 50
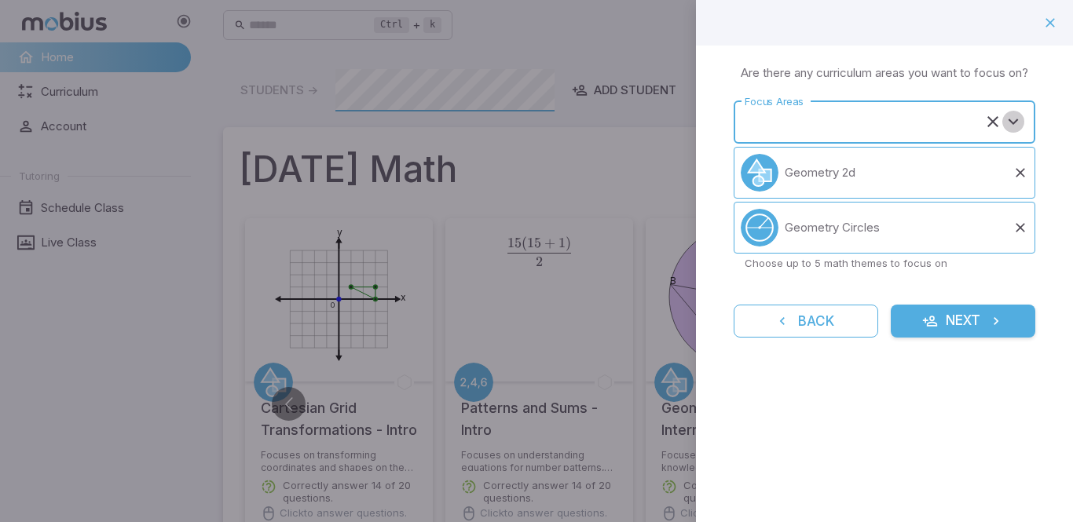
click at [1016, 119] on icon "Open" at bounding box center [1013, 121] width 19 height 19
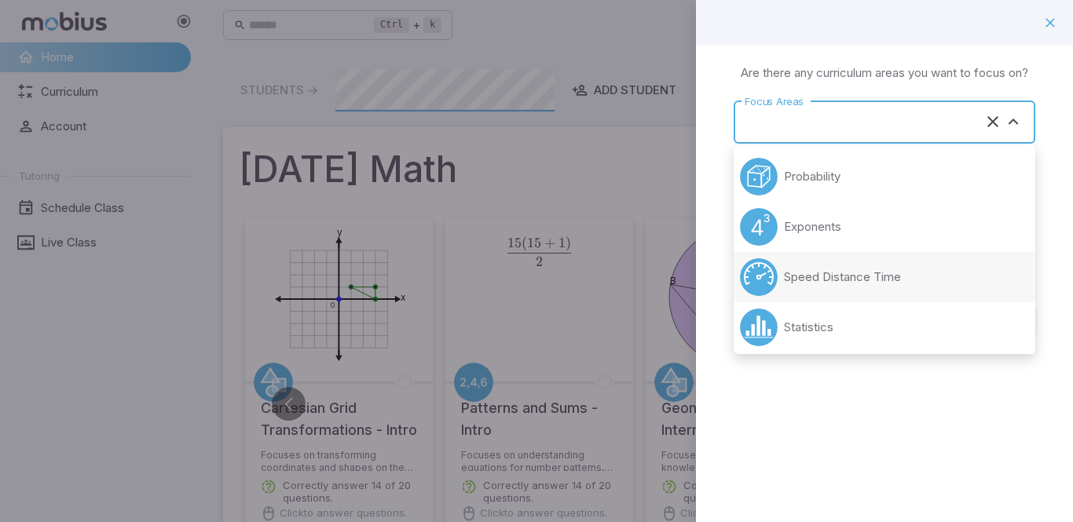
click at [807, 299] on li "Speed Distance Time" at bounding box center [884, 277] width 302 height 50
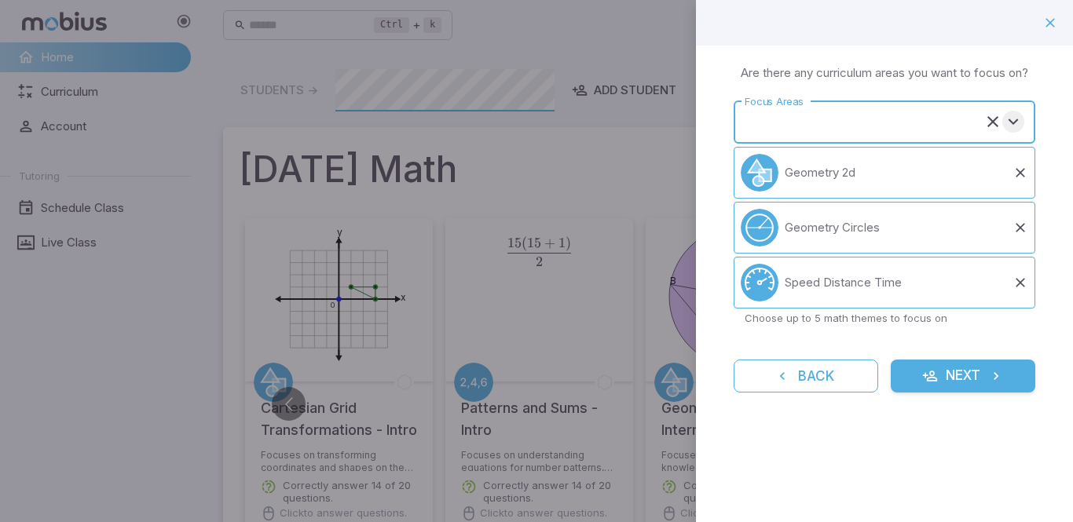
click at [1016, 119] on icon "Open" at bounding box center [1013, 121] width 19 height 19
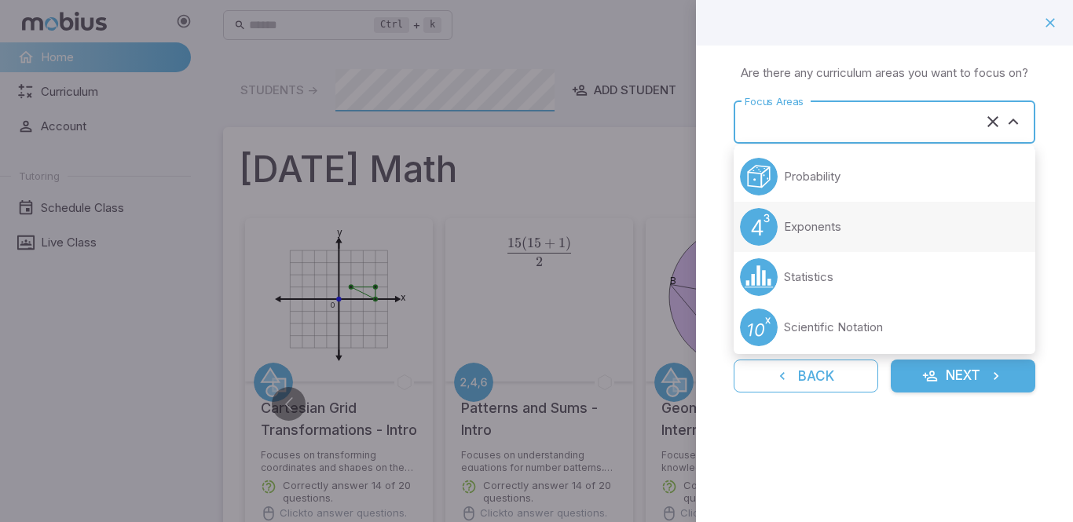
click at [757, 240] on circle at bounding box center [759, 227] width 38 height 38
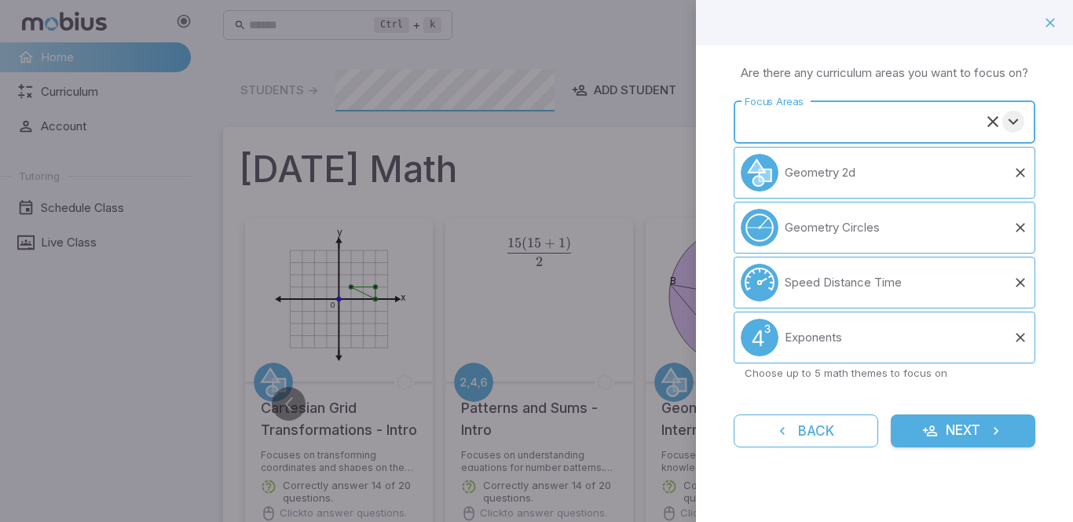
click at [1014, 117] on icon "Open" at bounding box center [1013, 121] width 19 height 19
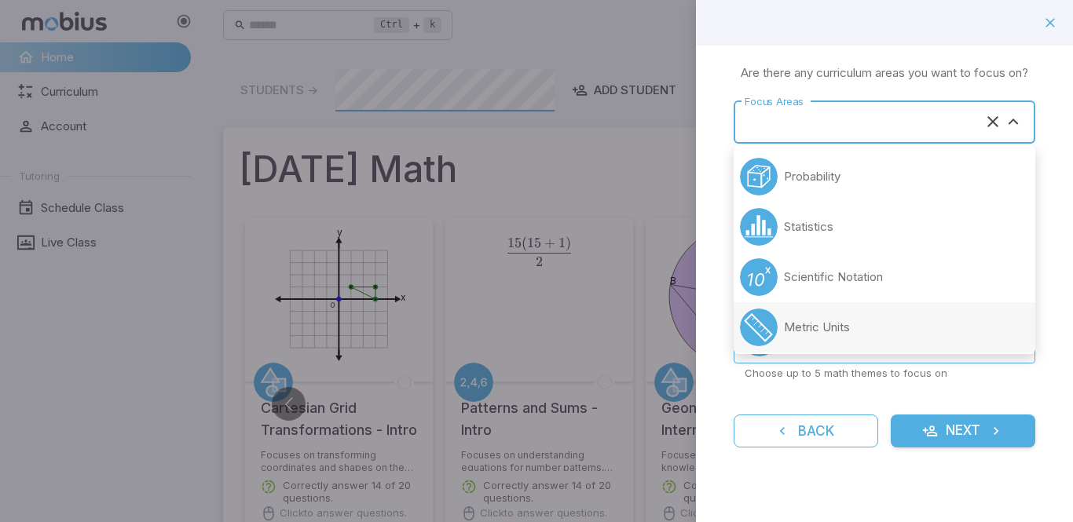
click at [838, 331] on p "Metric Units" at bounding box center [817, 327] width 66 height 17
type input "**********"
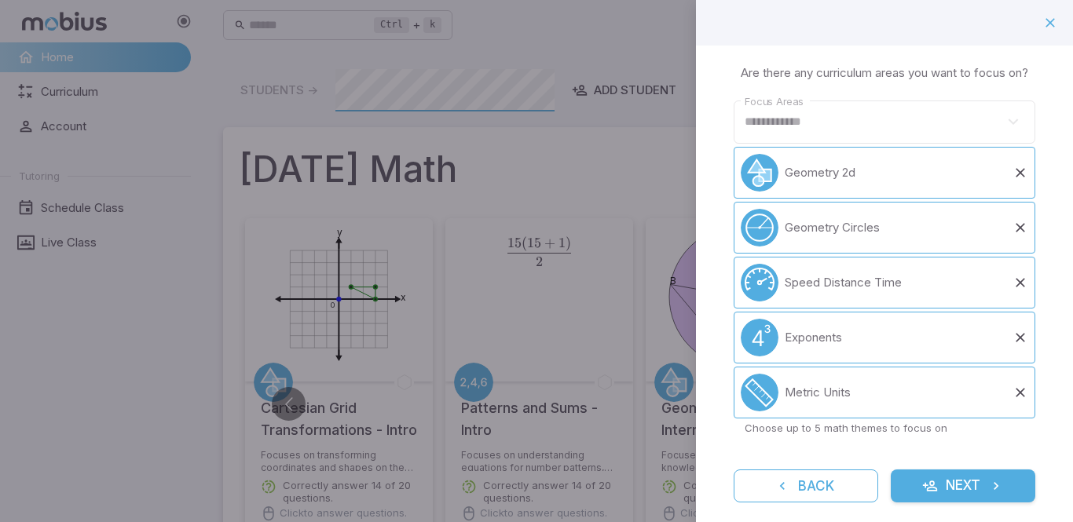
click at [931, 488] on icon "submit" at bounding box center [930, 486] width 16 height 16
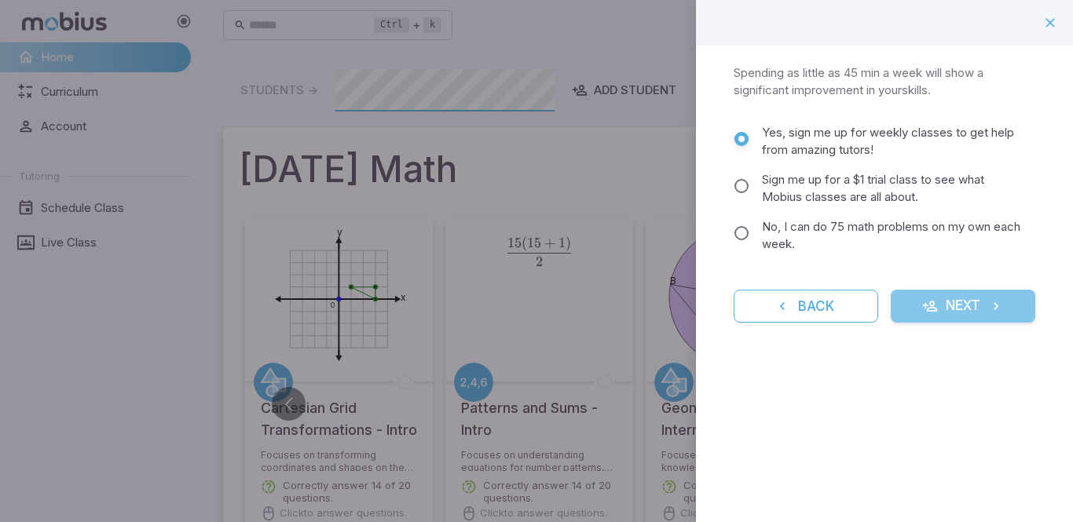
click at [951, 302] on button "Next" at bounding box center [962, 306] width 144 height 33
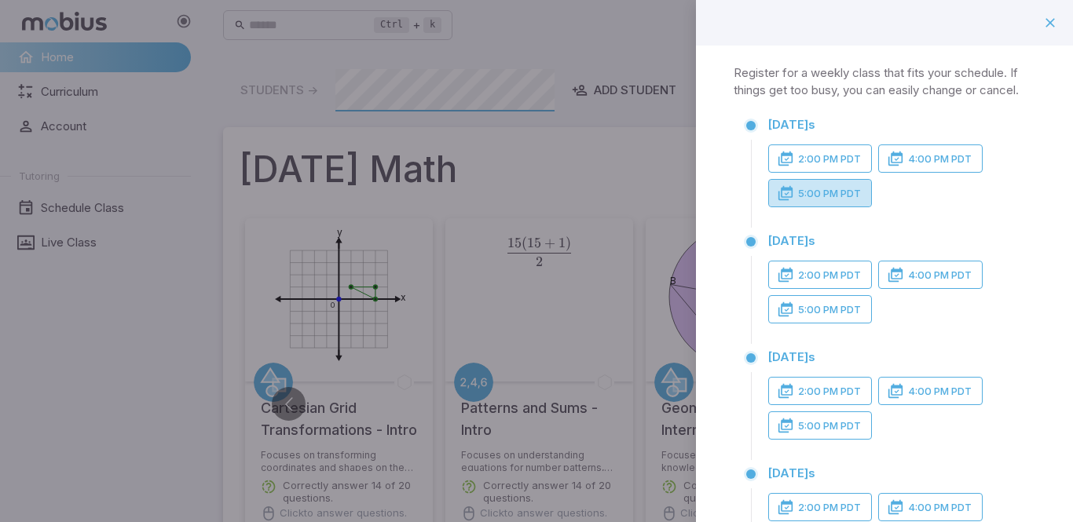
click at [781, 204] on button "5:00 PM PDT" at bounding box center [820, 193] width 104 height 28
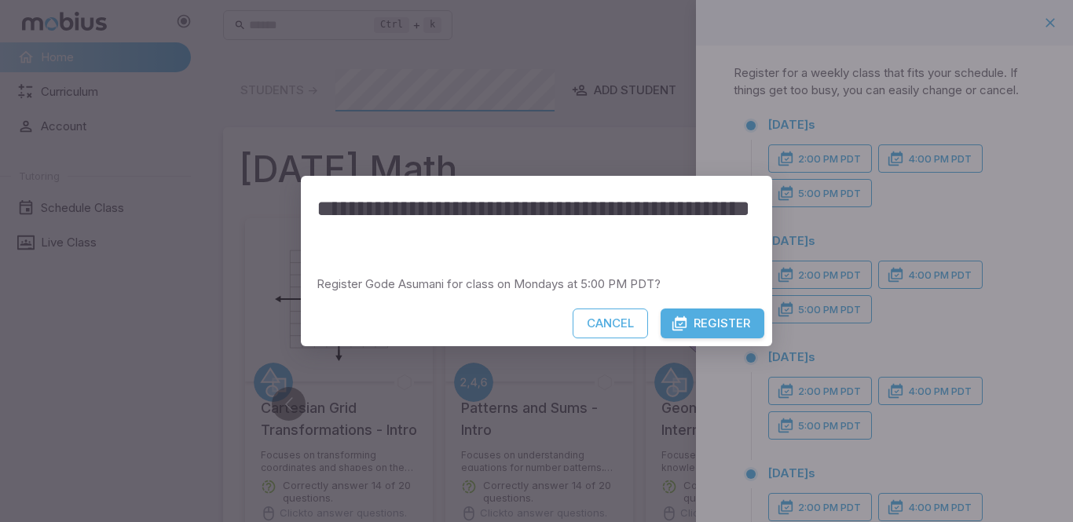
click at [737, 341] on div "Cancel Register" at bounding box center [536, 328] width 471 height 38
click at [736, 333] on button "Register" at bounding box center [712, 324] width 104 height 30
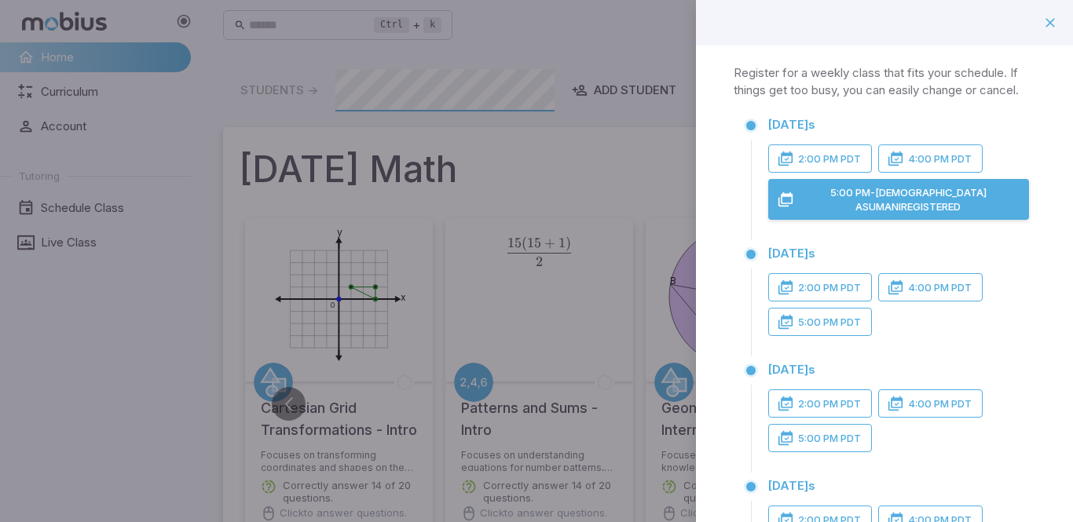
click at [906, 161] on button "4:00 PM PDT" at bounding box center [930, 158] width 104 height 28
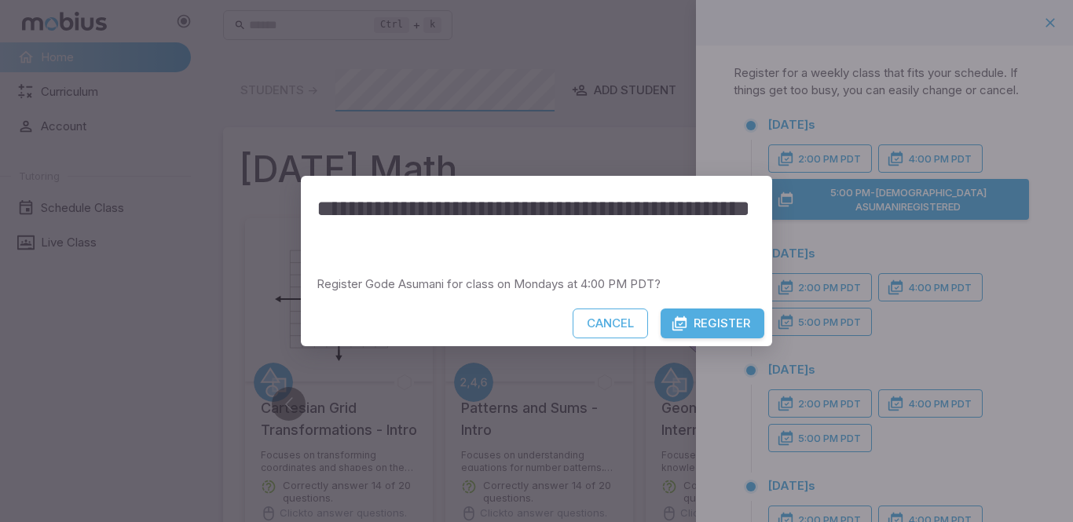
click at [685, 326] on icon "button" at bounding box center [679, 324] width 16 height 16
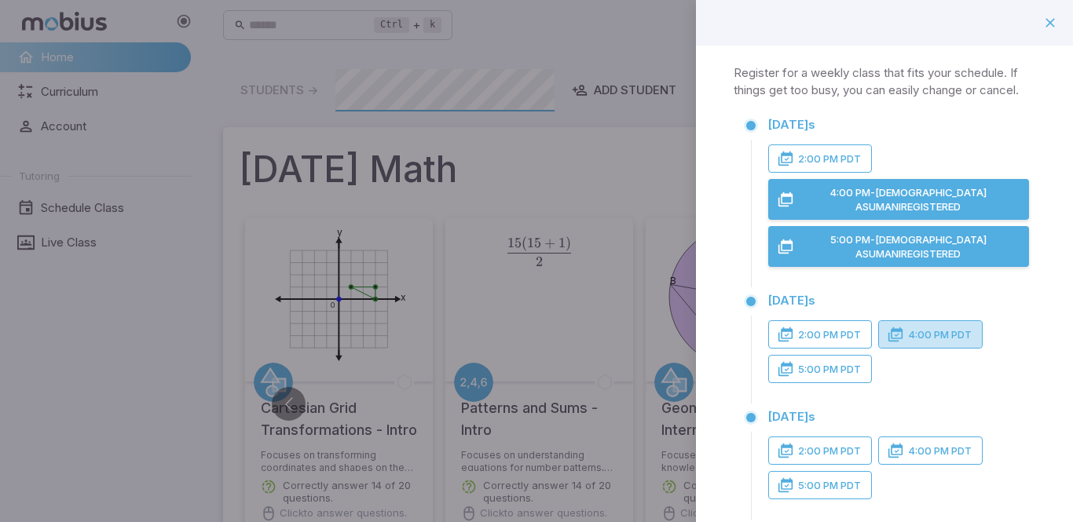
click at [929, 320] on button "4:00 PM PDT" at bounding box center [930, 334] width 104 height 28
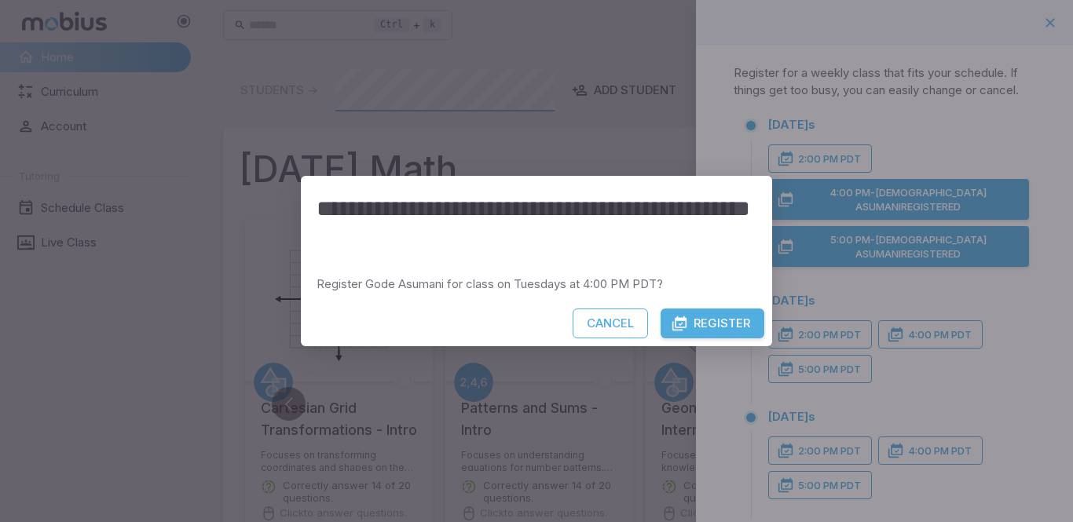
click at [714, 317] on button "Register" at bounding box center [712, 324] width 104 height 30
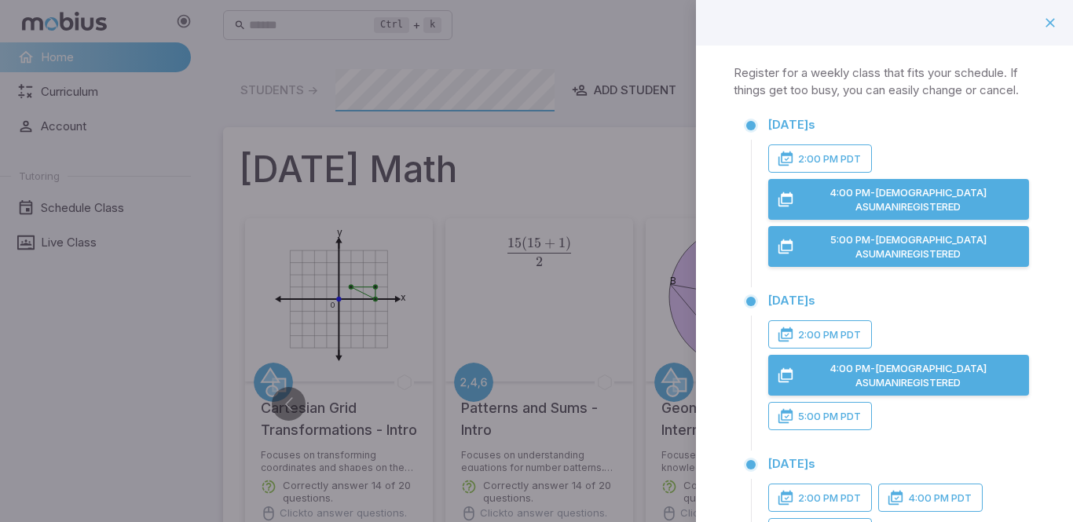
click at [778, 408] on icon "button" at bounding box center [785, 416] width 16 height 16
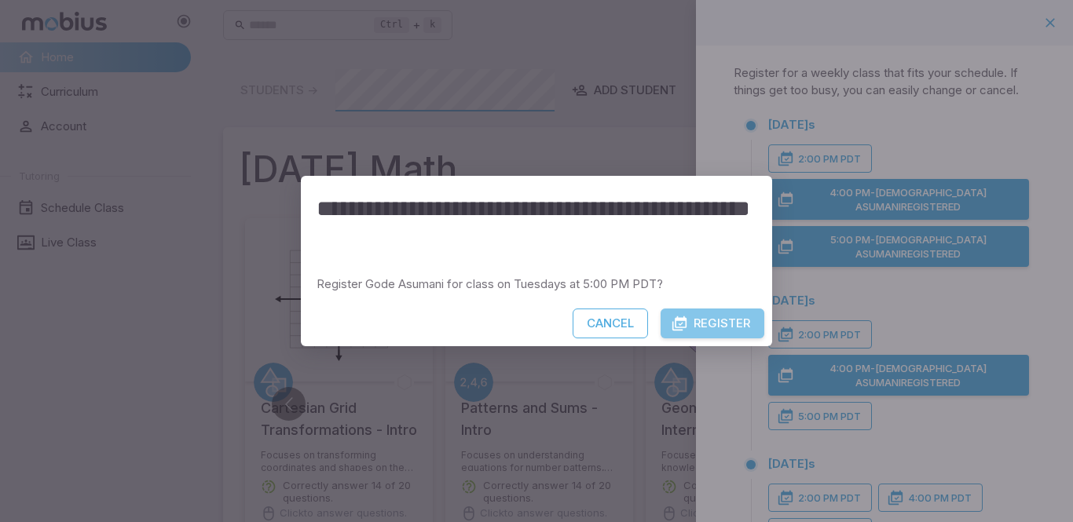
click at [687, 322] on button "Register" at bounding box center [712, 324] width 104 height 30
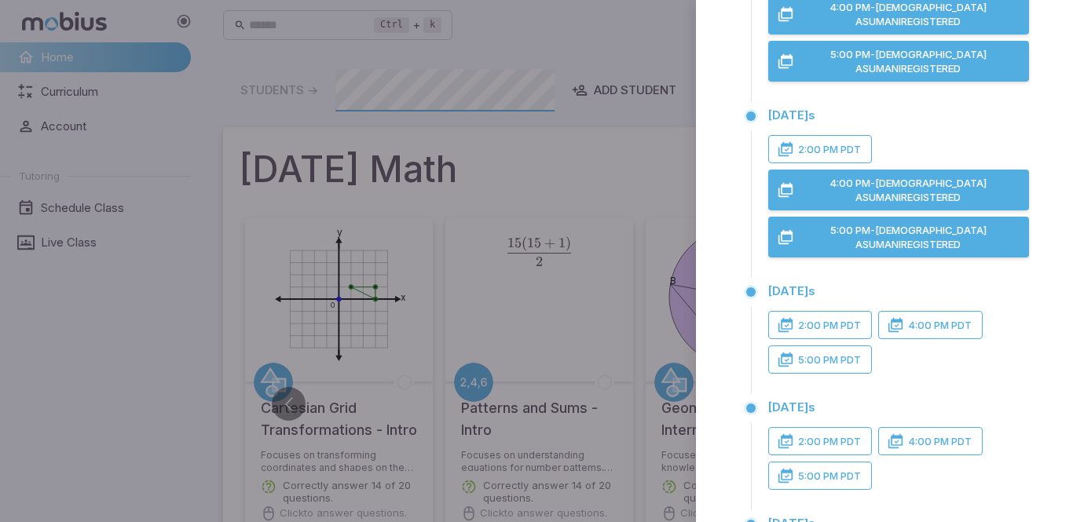
scroll to position [188, 0]
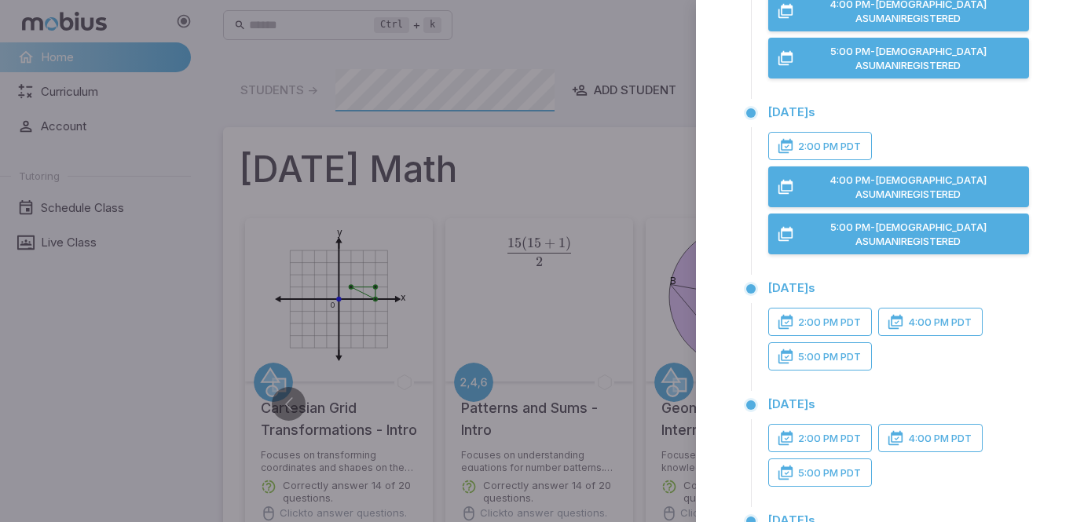
click at [890, 314] on icon "button" at bounding box center [895, 322] width 16 height 16
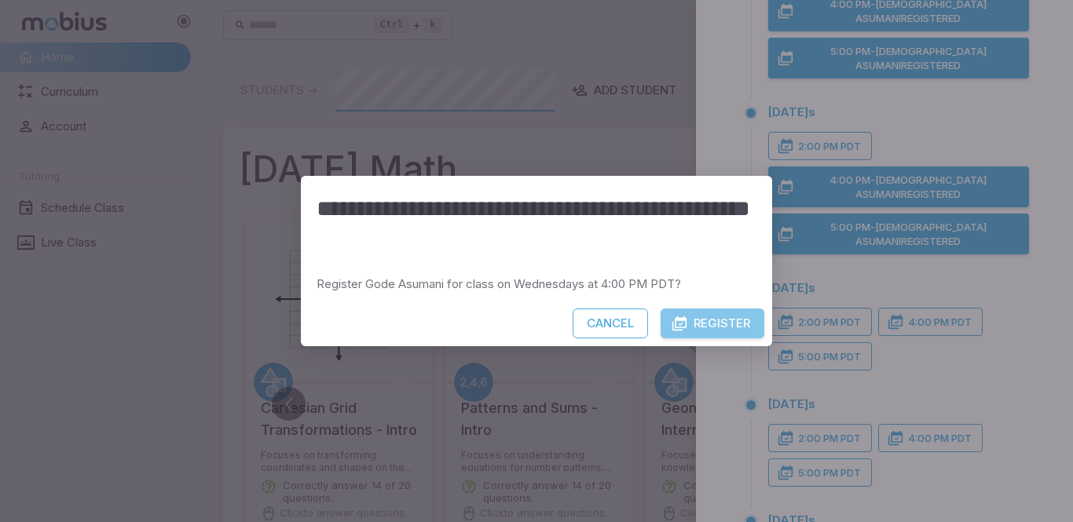
click at [755, 320] on button "Register" at bounding box center [712, 324] width 104 height 30
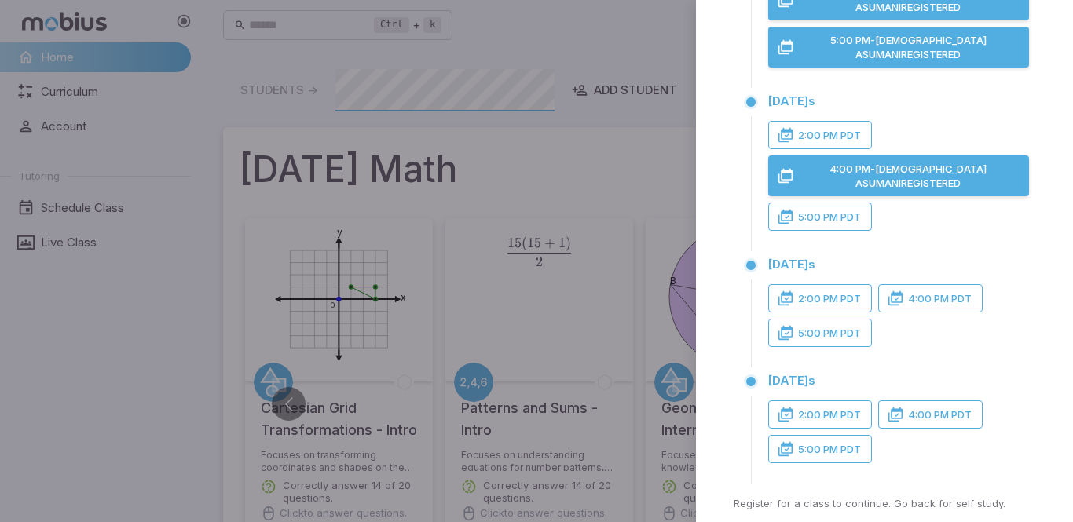
scroll to position [386, 0]
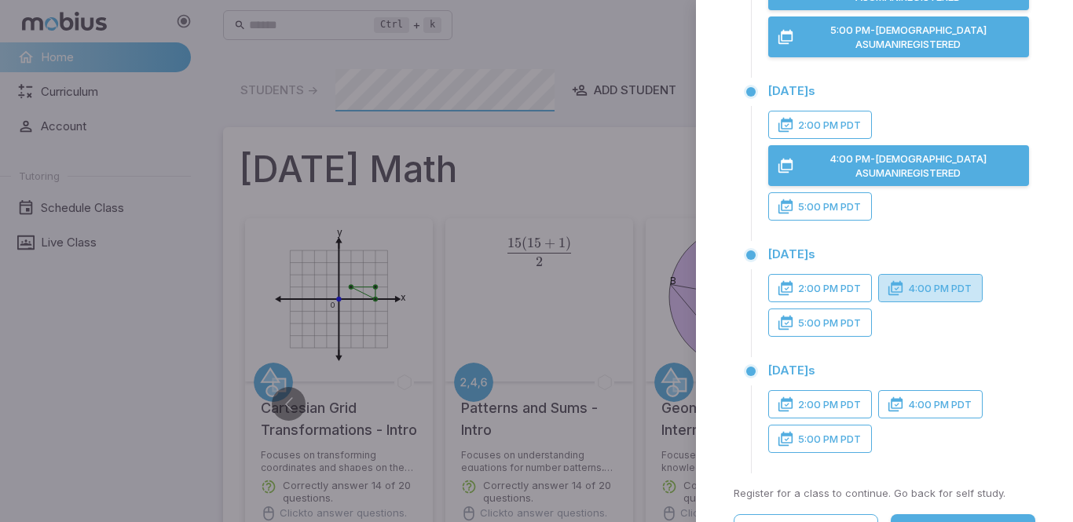
click at [892, 280] on icon "button" at bounding box center [895, 288] width 16 height 16
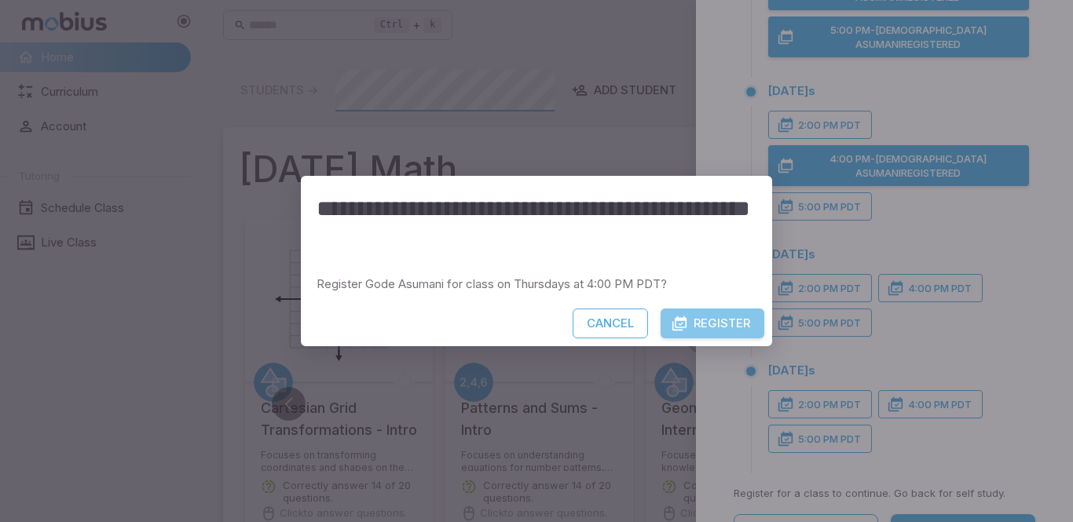
click at [724, 324] on button "Register" at bounding box center [712, 324] width 104 height 30
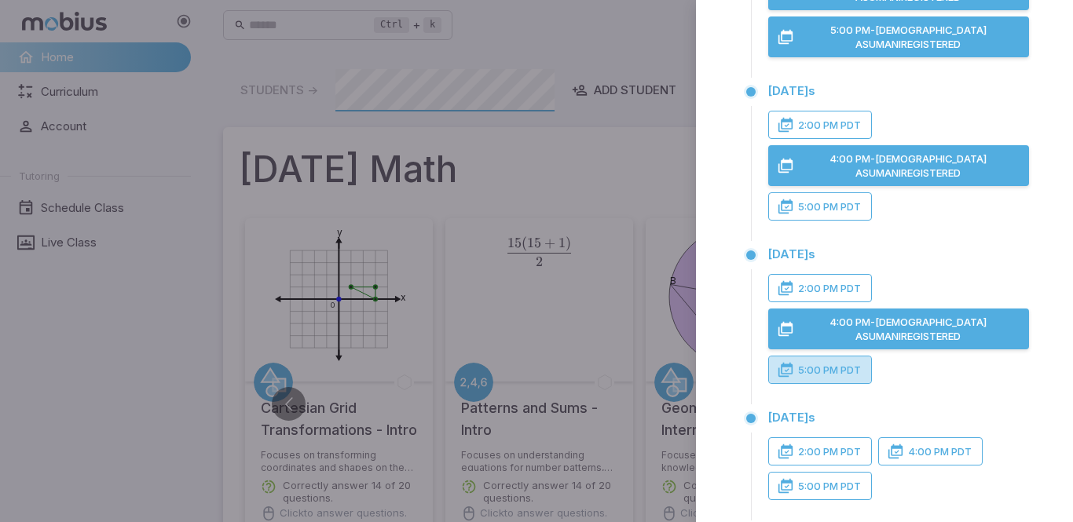
click at [781, 362] on icon "button" at bounding box center [785, 370] width 16 height 16
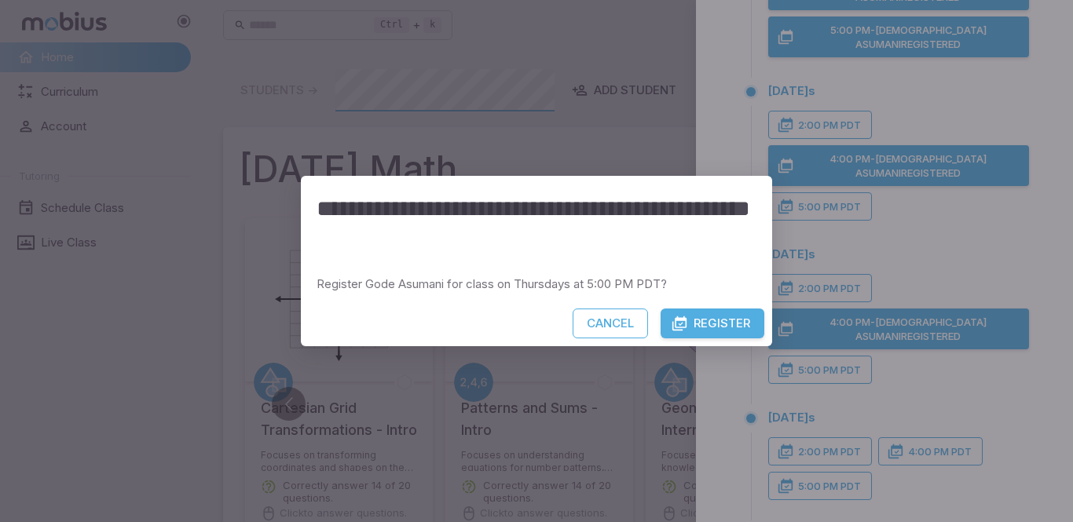
click at [781, 297] on div "**********" at bounding box center [536, 261] width 1073 height 522
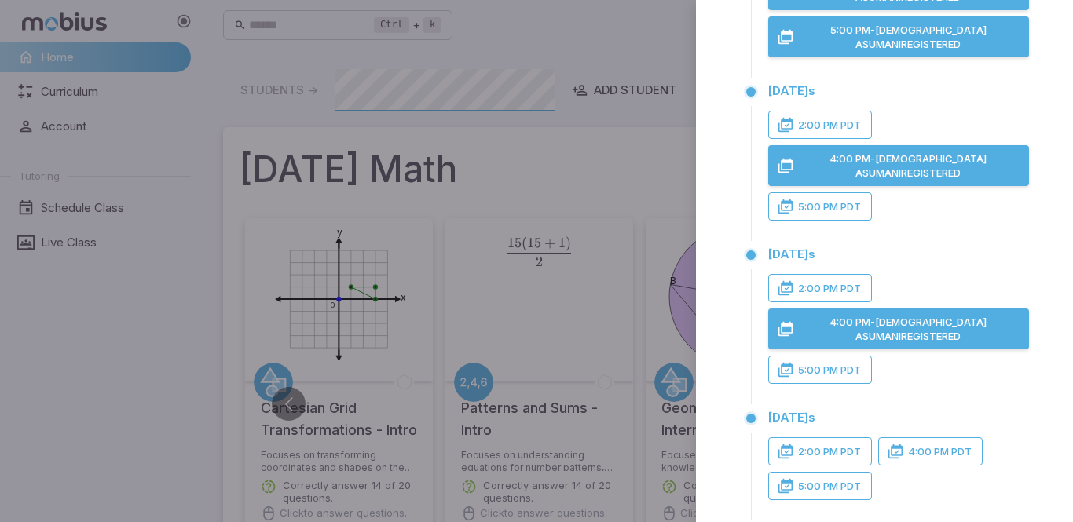
click at [724, 326] on div "Weekly Classes Register for a weekly class that fits your schedule. If things g…" at bounding box center [884, 146] width 377 height 972
click at [787, 362] on icon "button" at bounding box center [785, 370] width 16 height 16
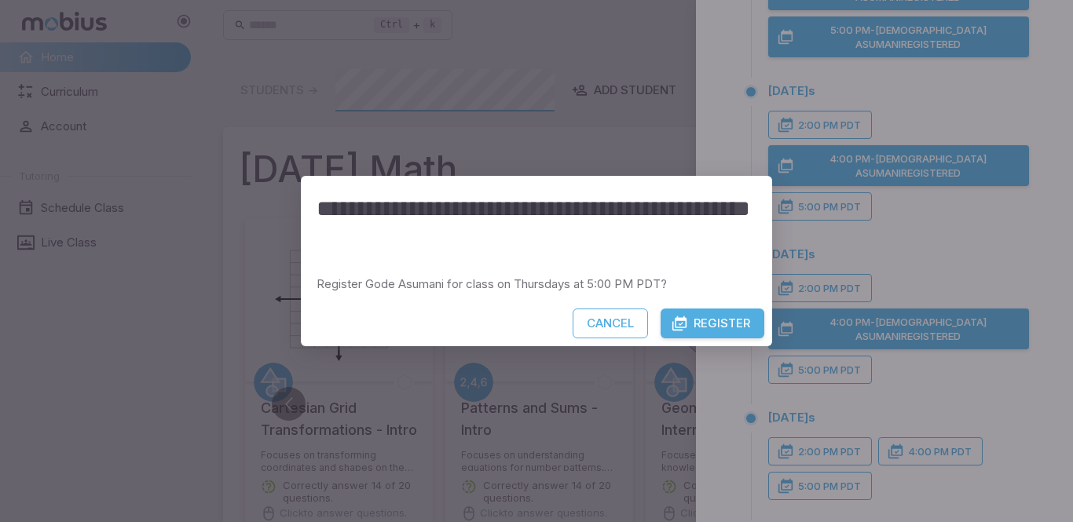
click at [718, 324] on button "Register" at bounding box center [712, 324] width 104 height 30
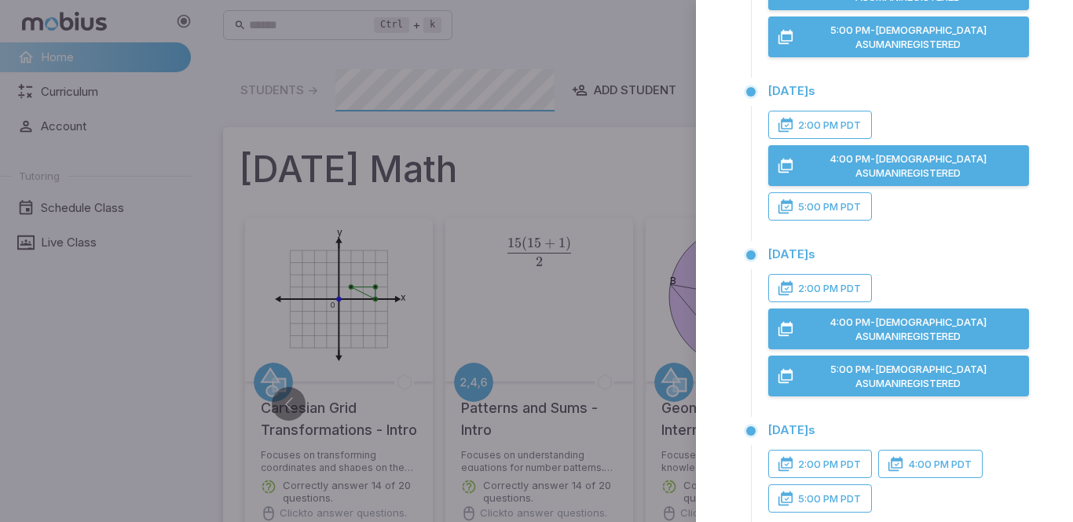
click at [810, 192] on button "5:00 PM PDT" at bounding box center [820, 206] width 104 height 28
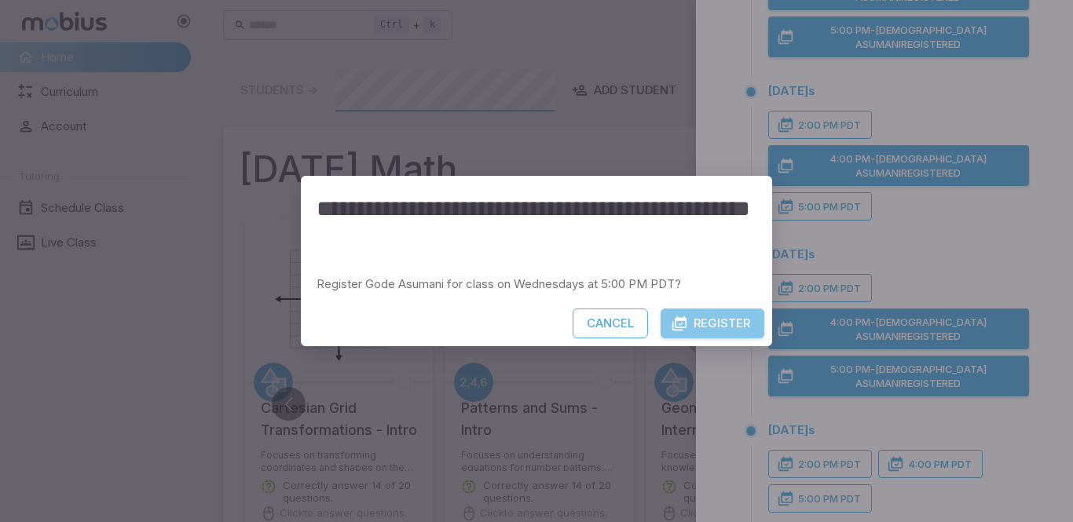
click at [701, 333] on button "Register" at bounding box center [712, 324] width 104 height 30
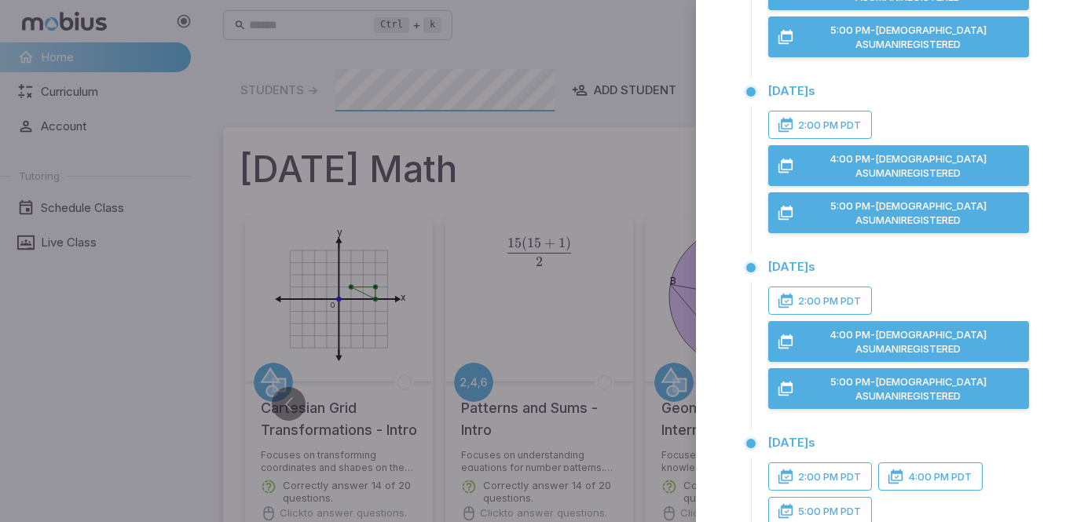
click at [898, 469] on icon "button" at bounding box center [895, 477] width 16 height 16
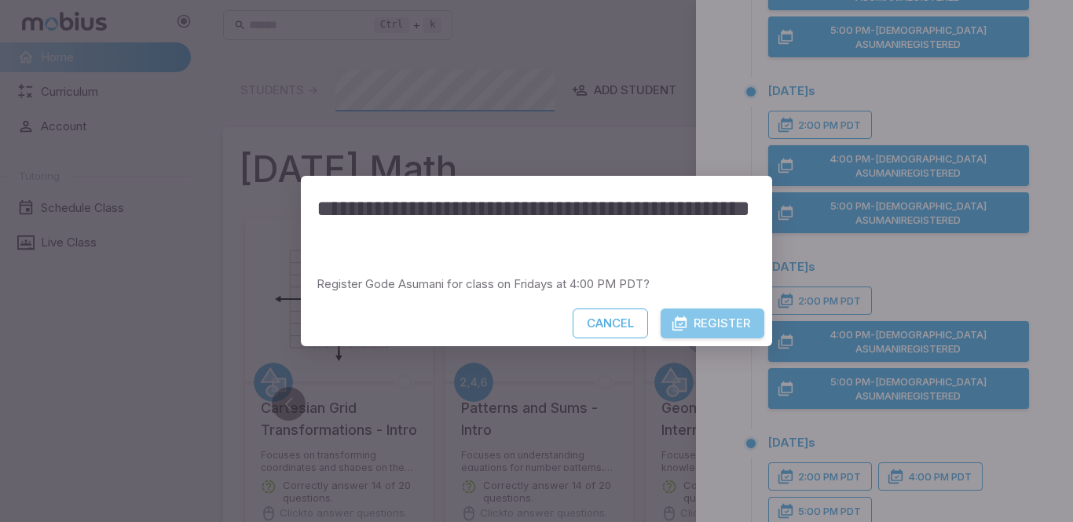
click at [720, 311] on button "Register" at bounding box center [712, 324] width 104 height 30
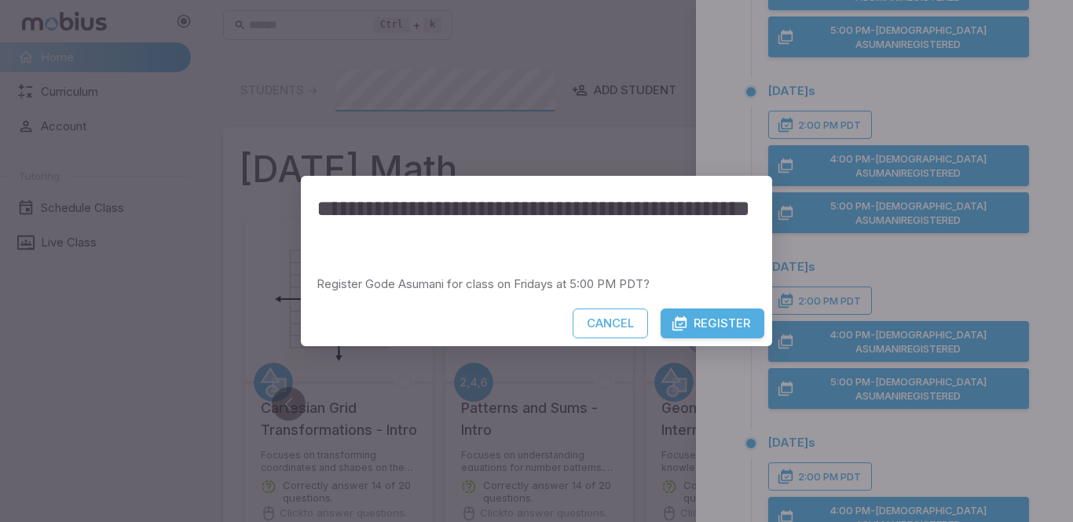
click at [732, 319] on button "Register" at bounding box center [712, 324] width 104 height 30
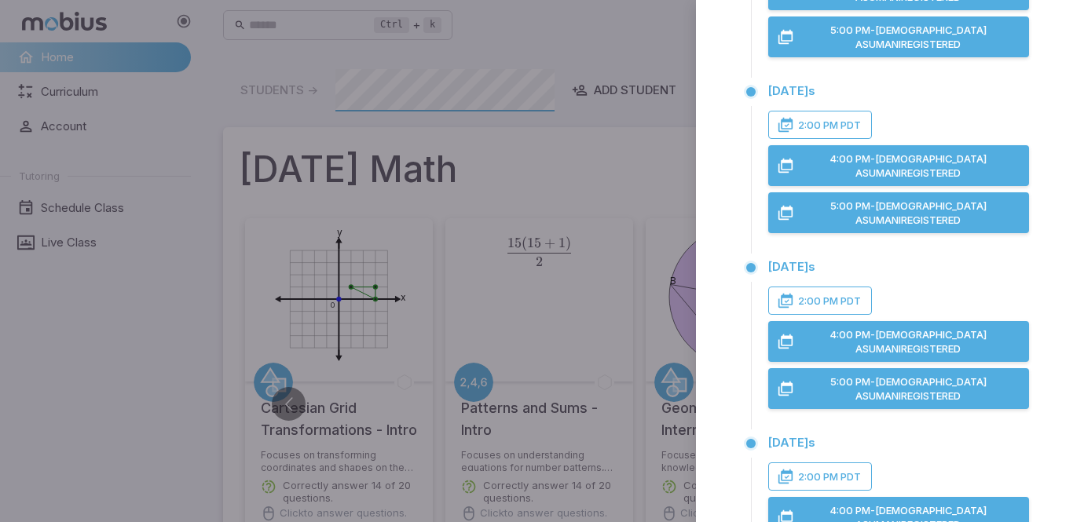
scroll to position [455, 0]
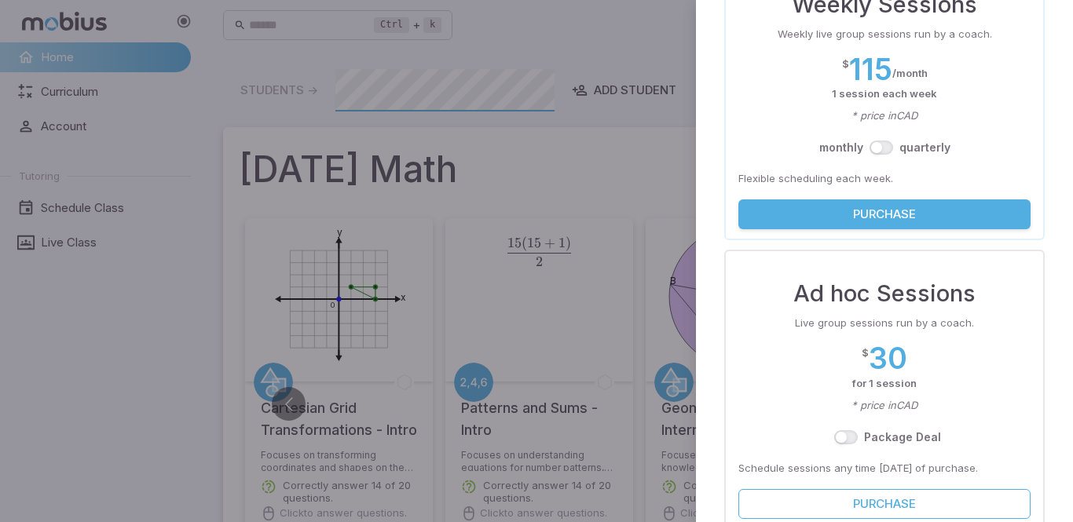
scroll to position [0, 0]
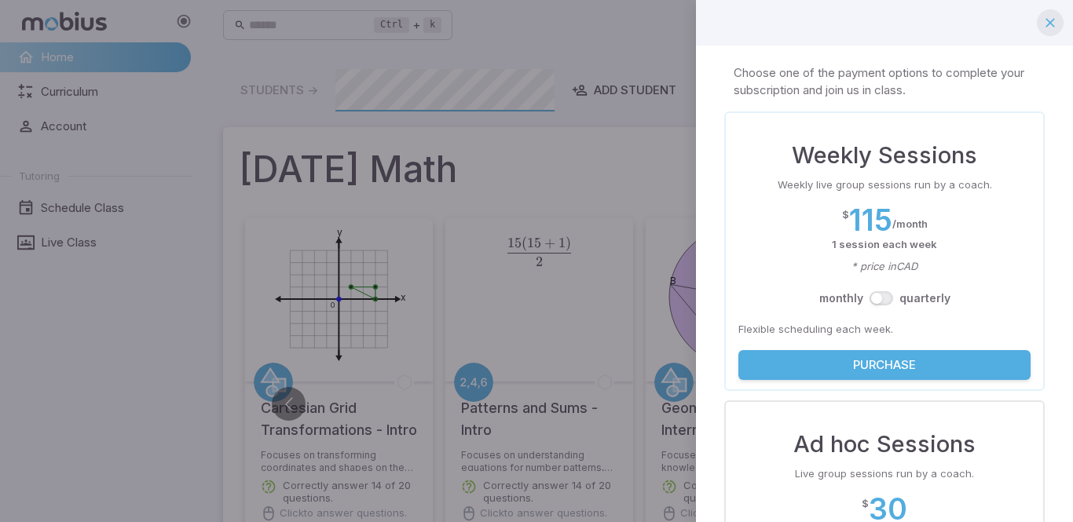
click at [1055, 31] on button "button" at bounding box center [1049, 22] width 27 height 27
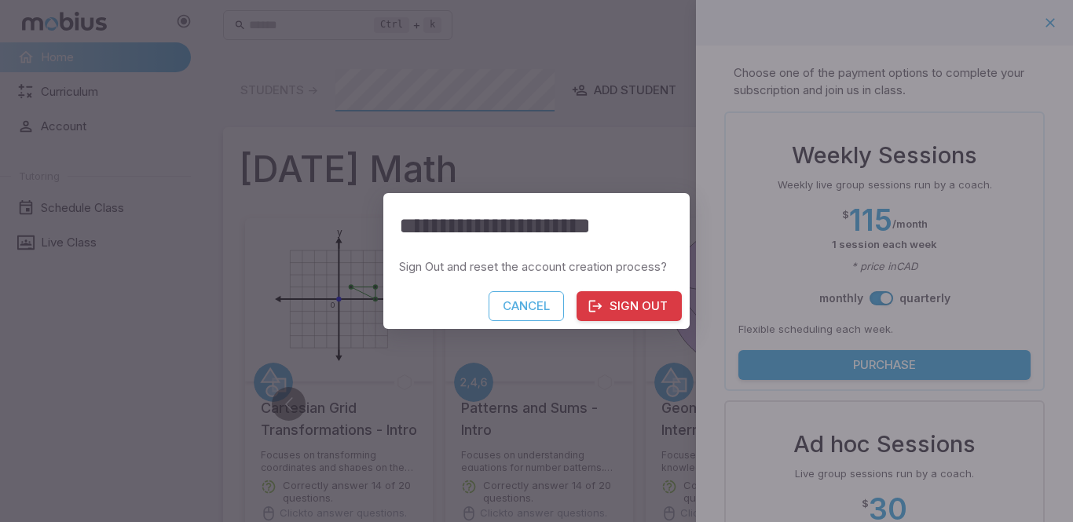
click at [537, 310] on button "Cancel" at bounding box center [525, 306] width 75 height 30
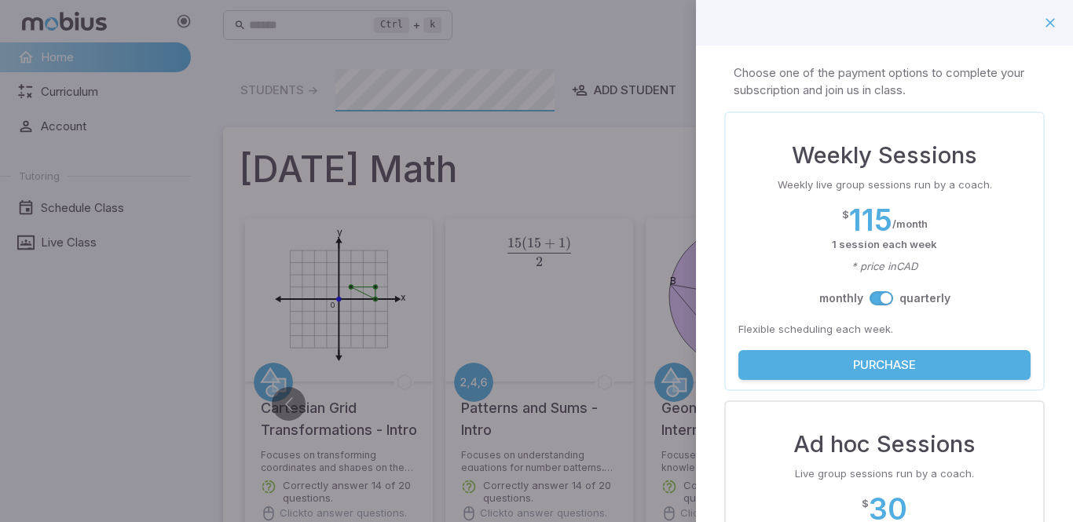
click at [652, 119] on div at bounding box center [536, 261] width 1073 height 522
click at [1053, 23] on icon "button" at bounding box center [1050, 23] width 16 height 16
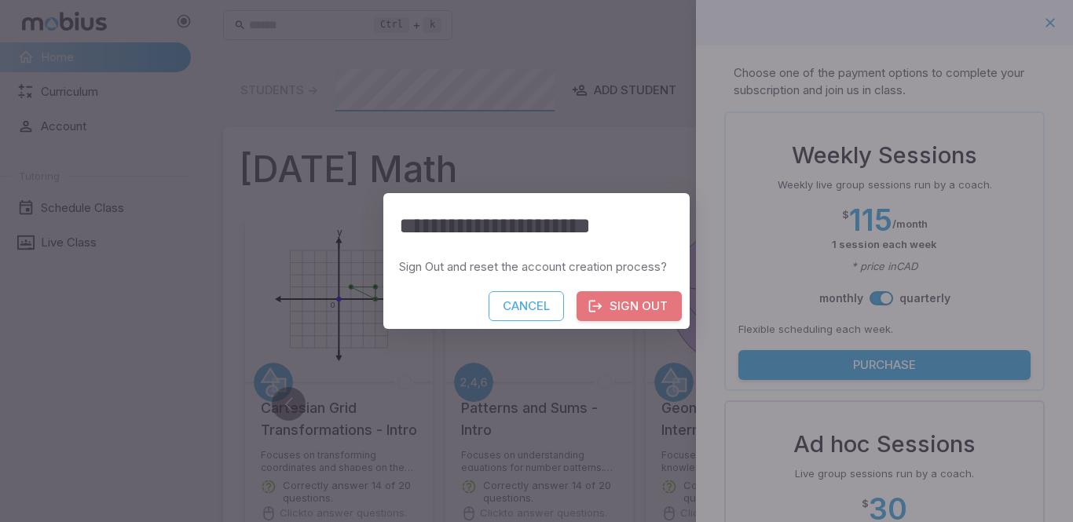
click at [615, 305] on button "Sign Out" at bounding box center [628, 306] width 105 height 30
